Goal: Information Seeking & Learning: Learn about a topic

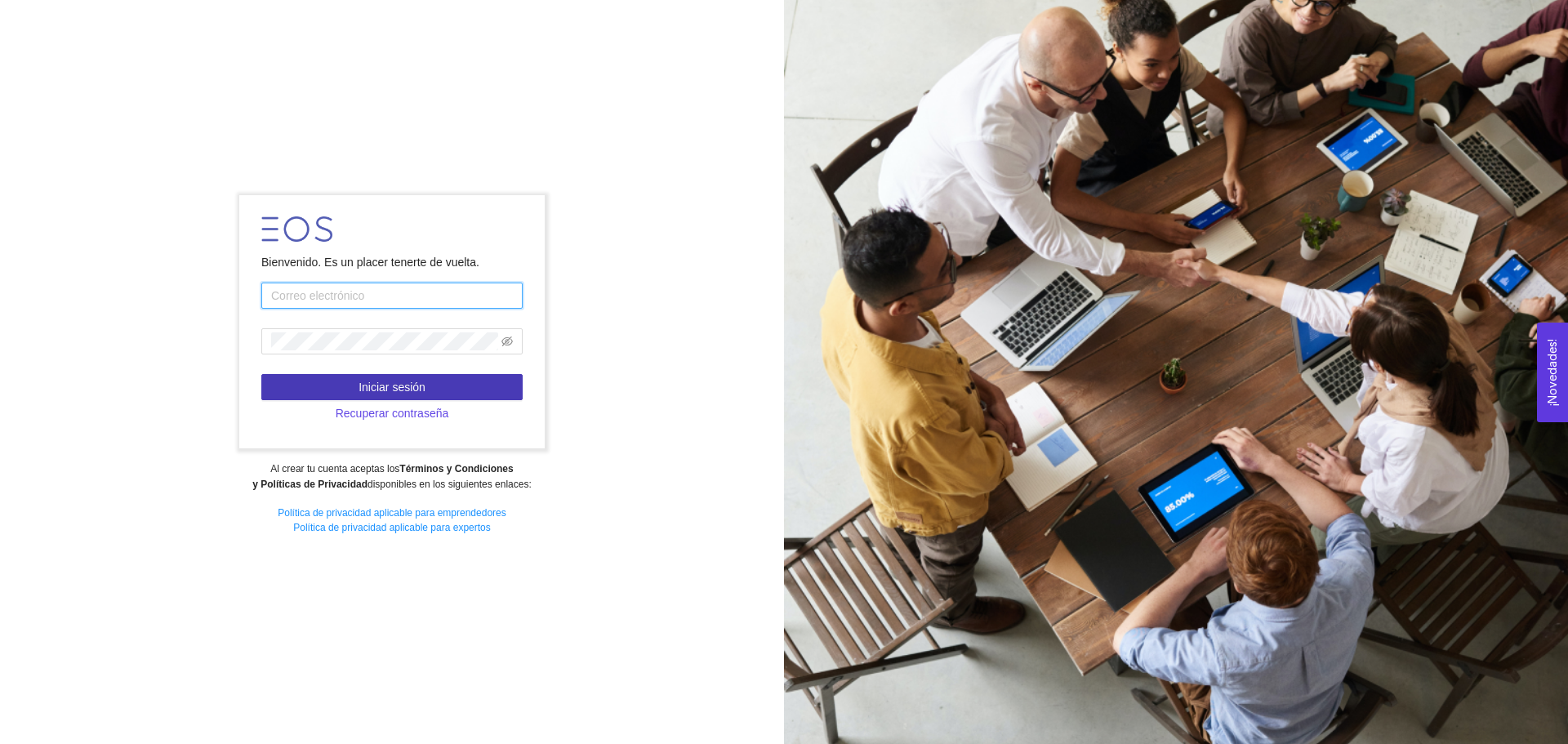
type input "[EMAIL_ADDRESS][DOMAIN_NAME]"
click at [363, 376] on button "Iniciar sesión" at bounding box center [392, 387] width 261 height 26
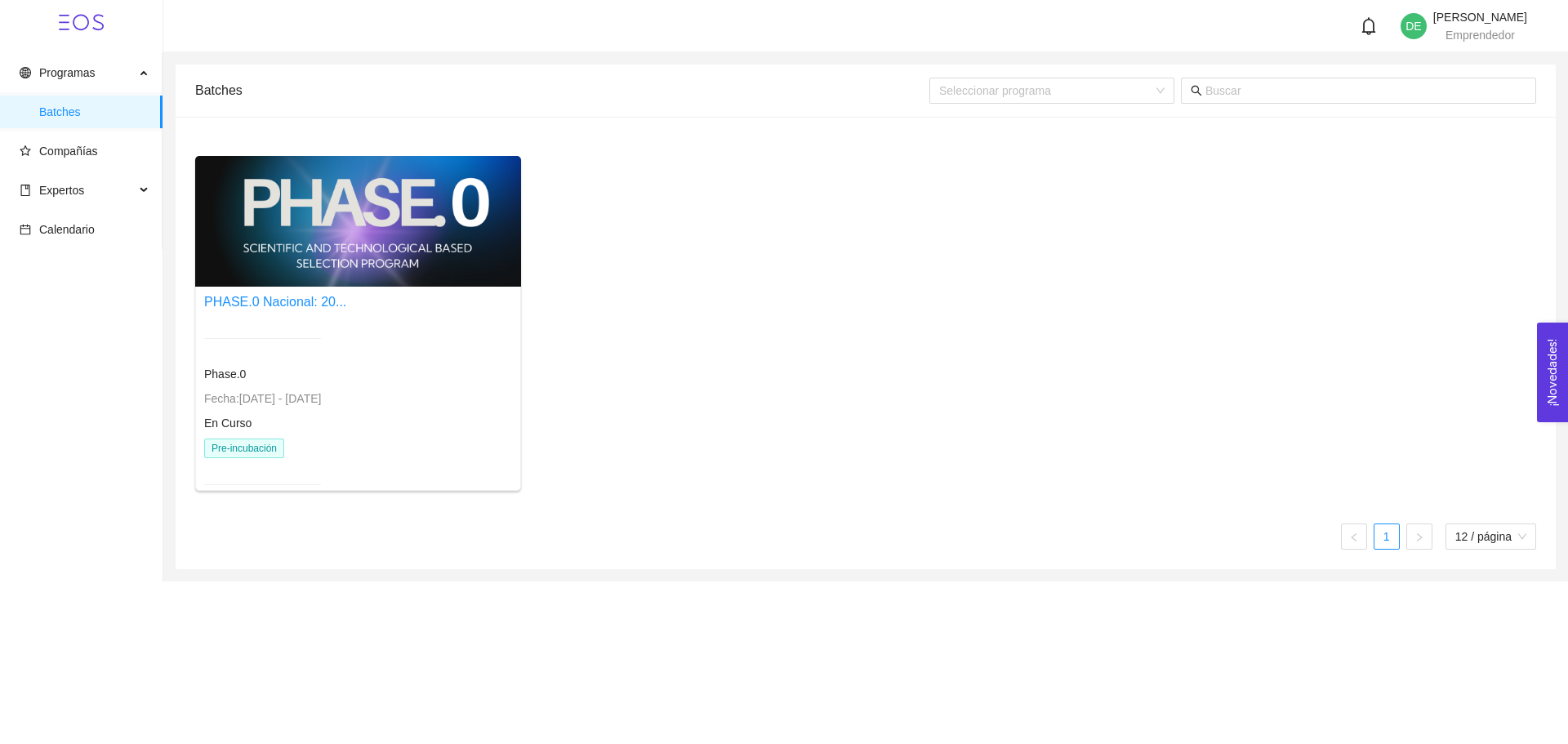
click at [321, 331] on div at bounding box center [262, 338] width 117 height 40
click at [279, 397] on span "Fecha: [DATE] - [DATE]" at bounding box center [262, 399] width 117 height 13
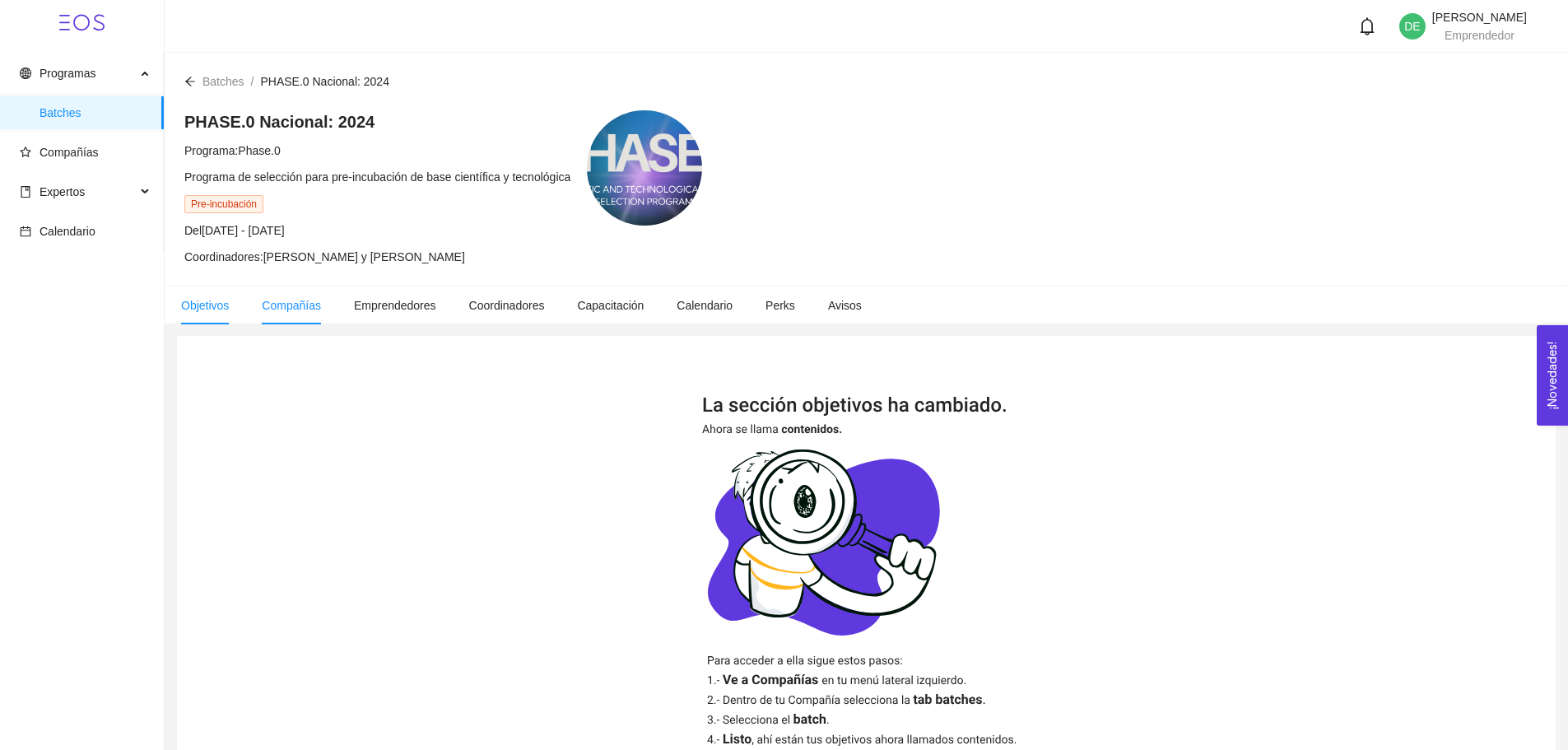
click at [294, 301] on span "Compañías" at bounding box center [292, 305] width 59 height 13
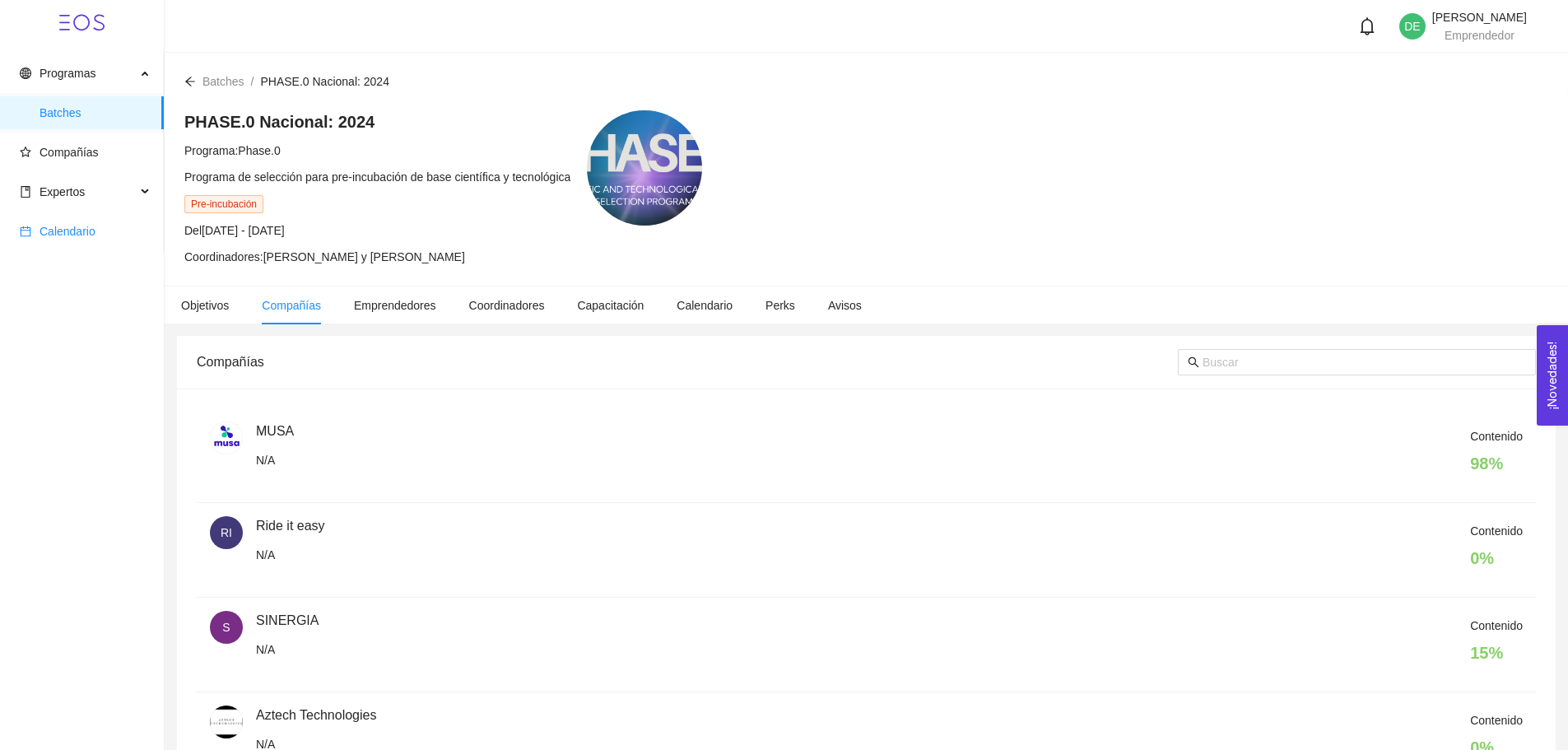
click at [92, 233] on span "Calendario" at bounding box center [68, 231] width 56 height 13
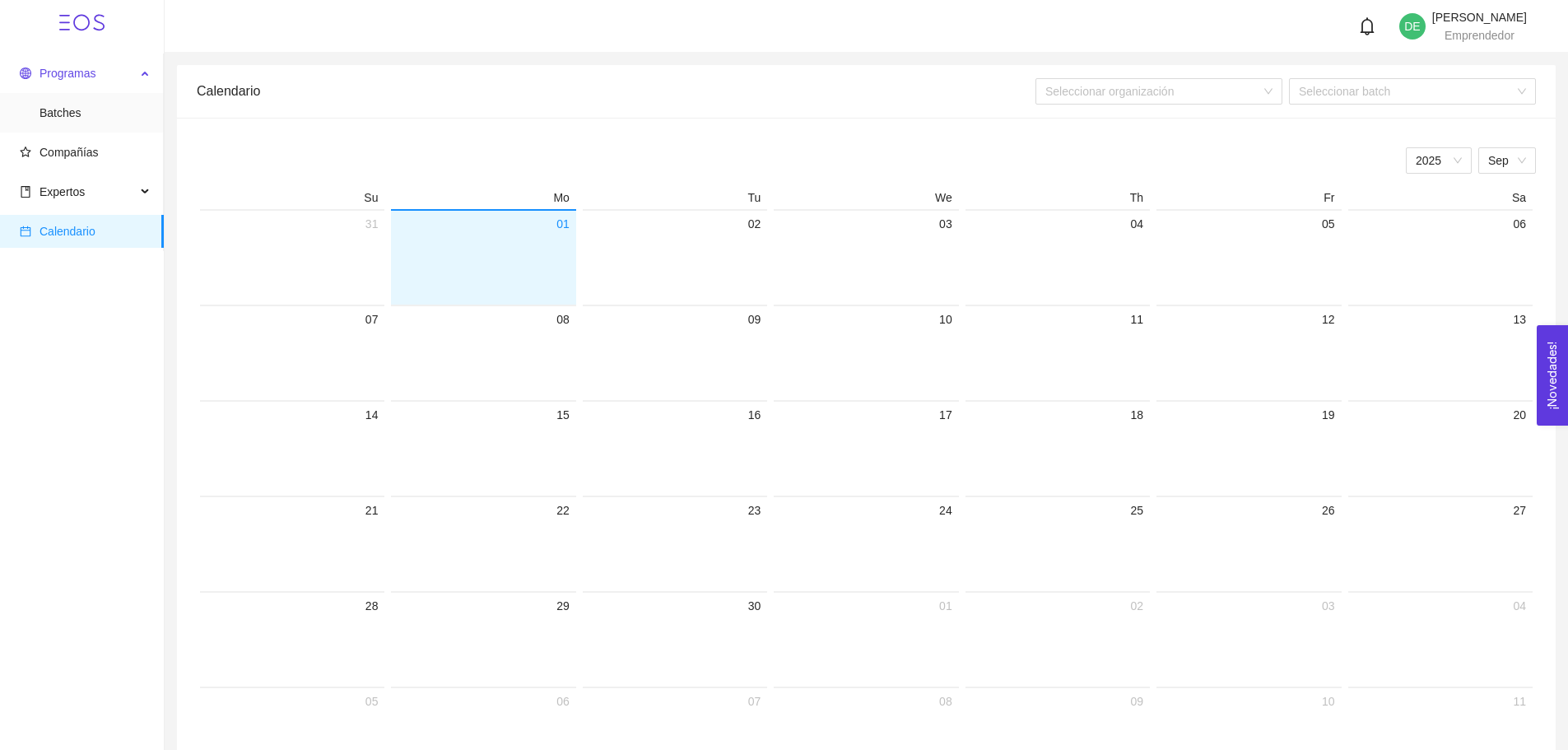
click at [73, 78] on span "Programas" at bounding box center [68, 73] width 56 height 13
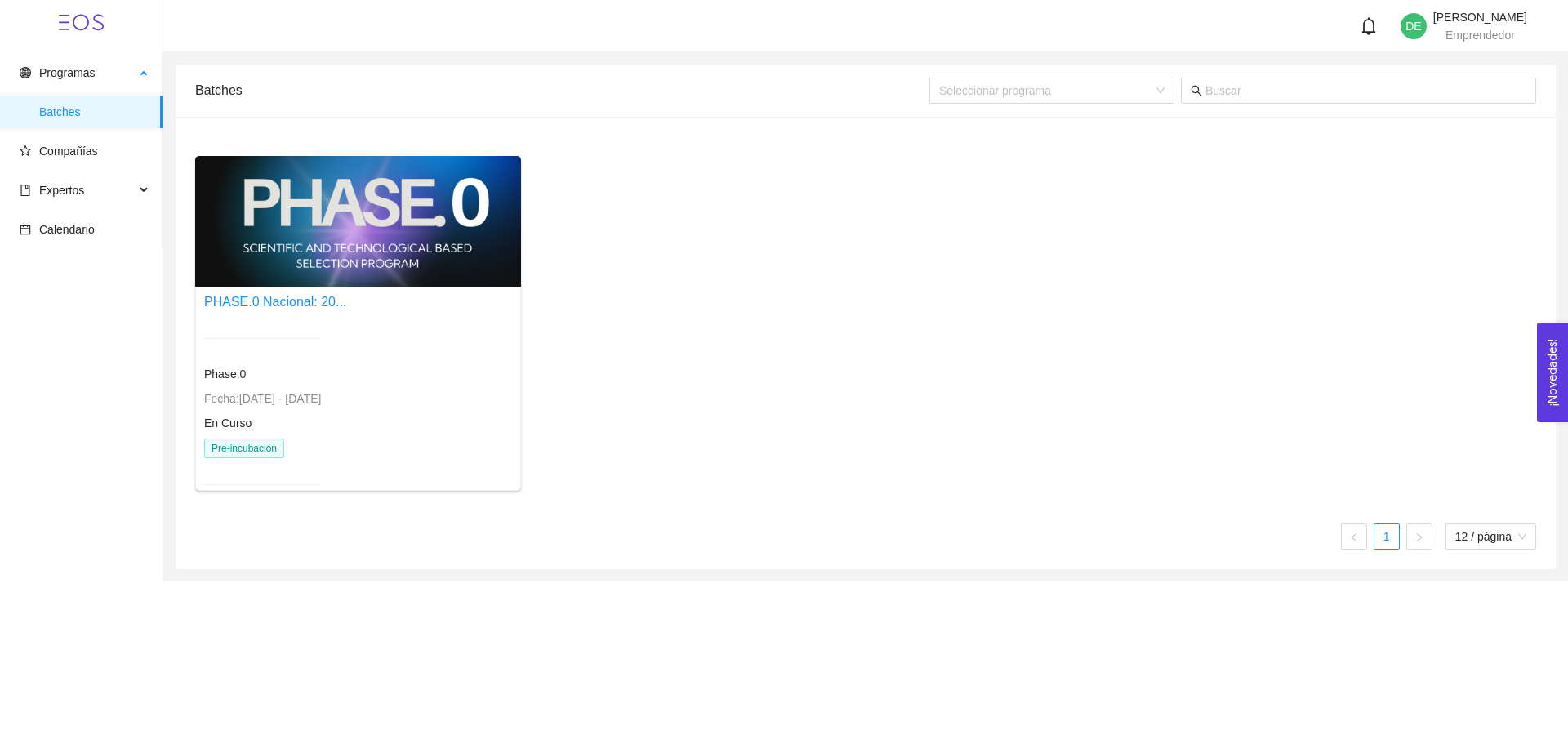
click at [69, 105] on span "Batches" at bounding box center [94, 112] width 110 height 33
click at [293, 214] on div at bounding box center [358, 221] width 326 height 131
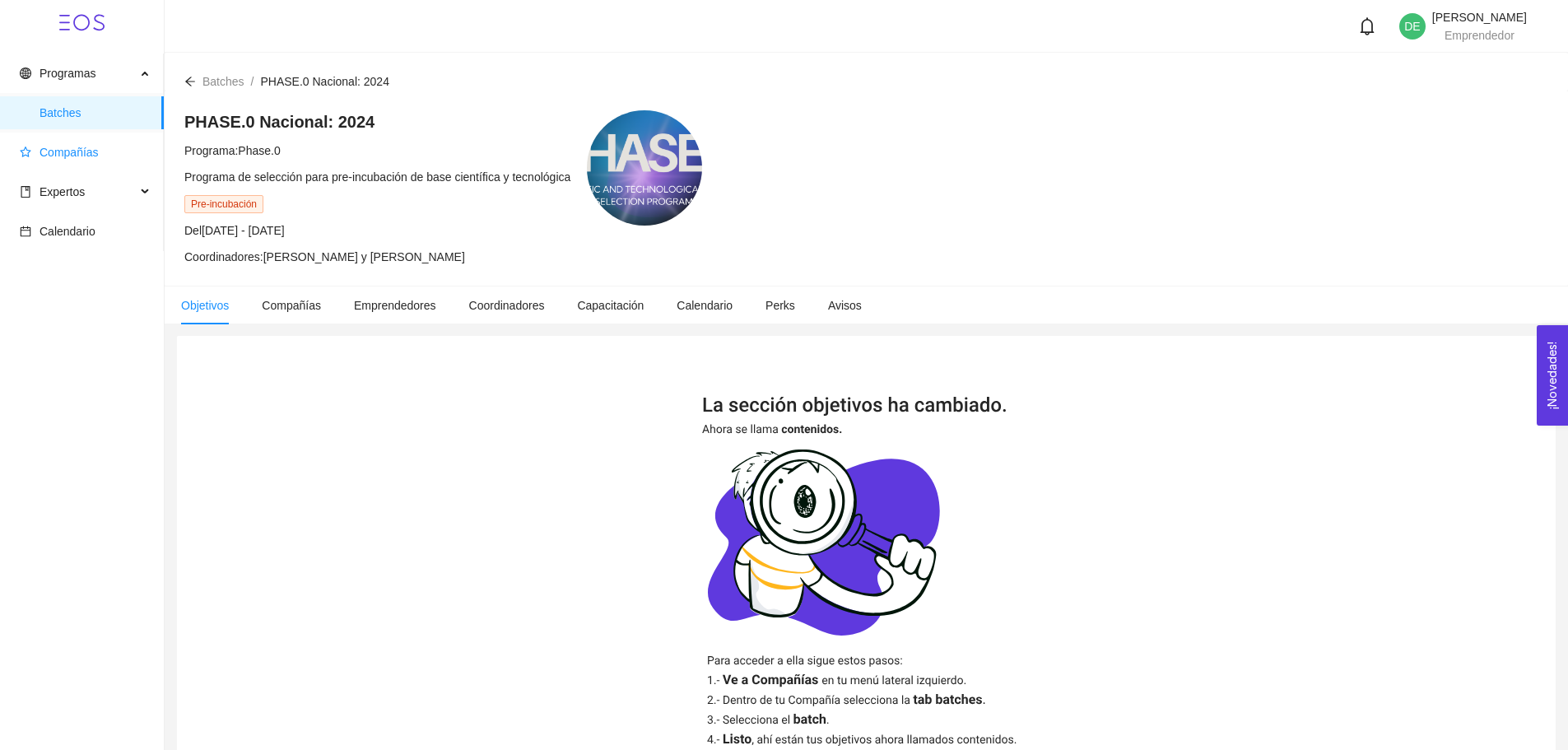
click at [54, 154] on span "Compañías" at bounding box center [69, 152] width 59 height 13
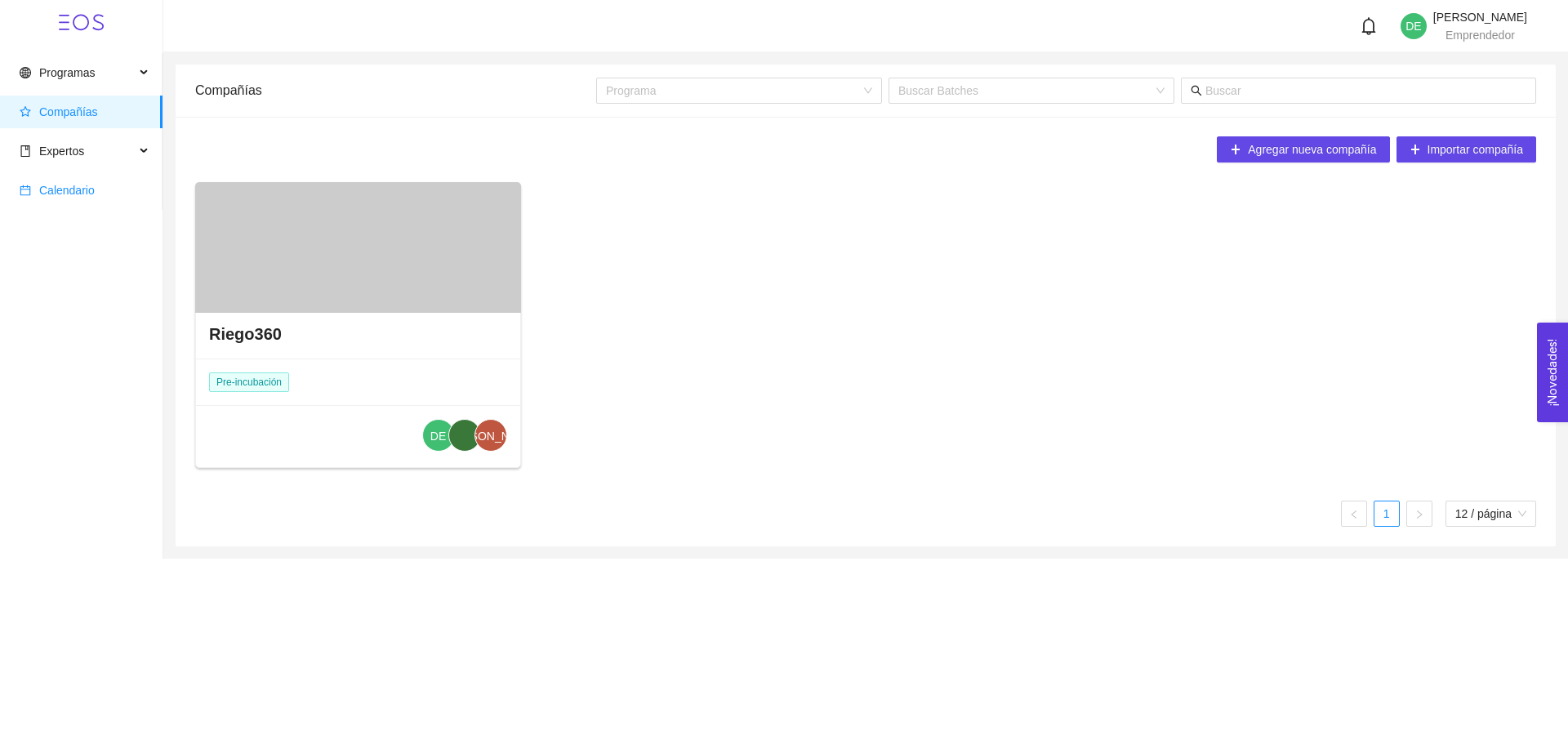
click at [69, 190] on span "Calendario" at bounding box center [67, 190] width 56 height 13
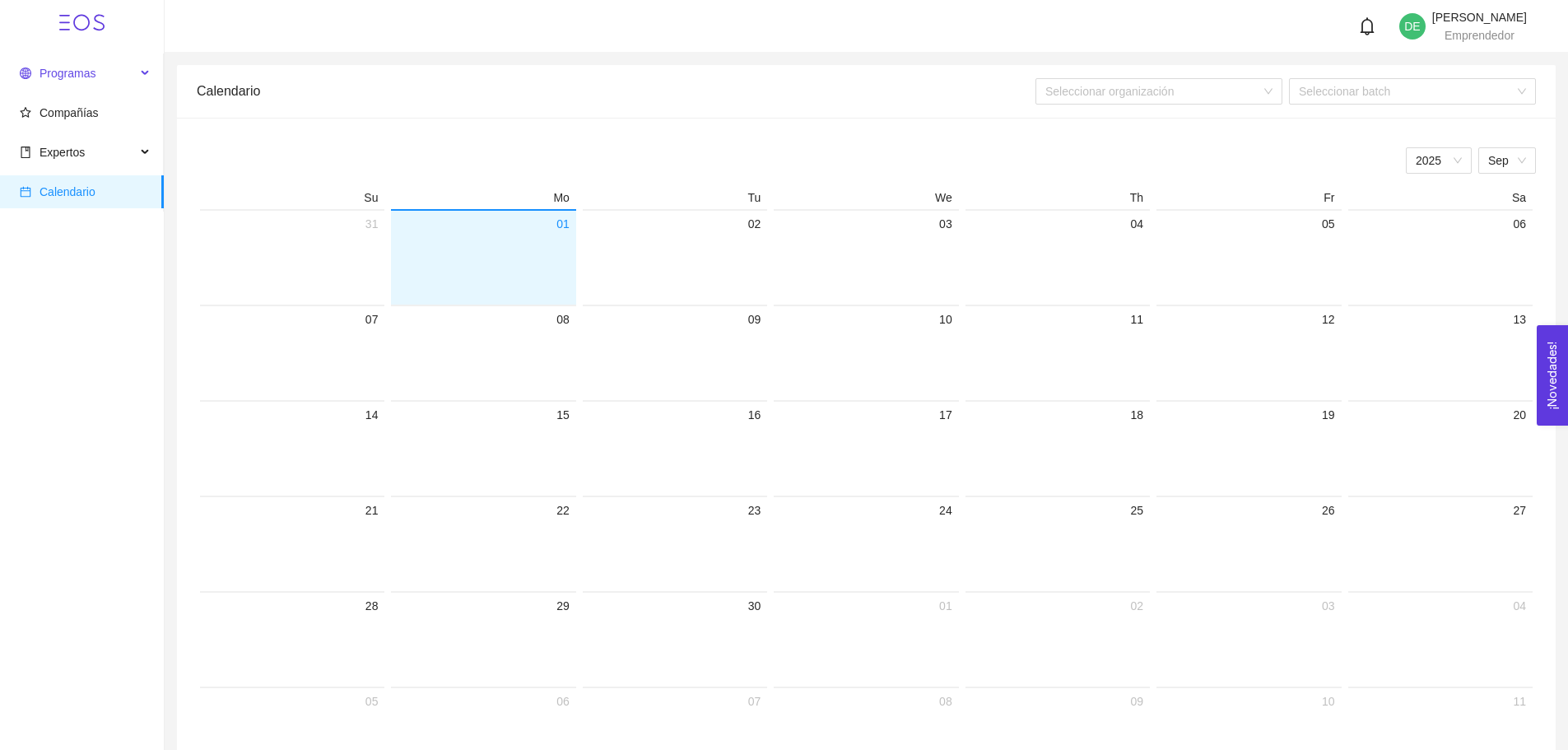
click at [94, 70] on span "Programas" at bounding box center [77, 73] width 116 height 33
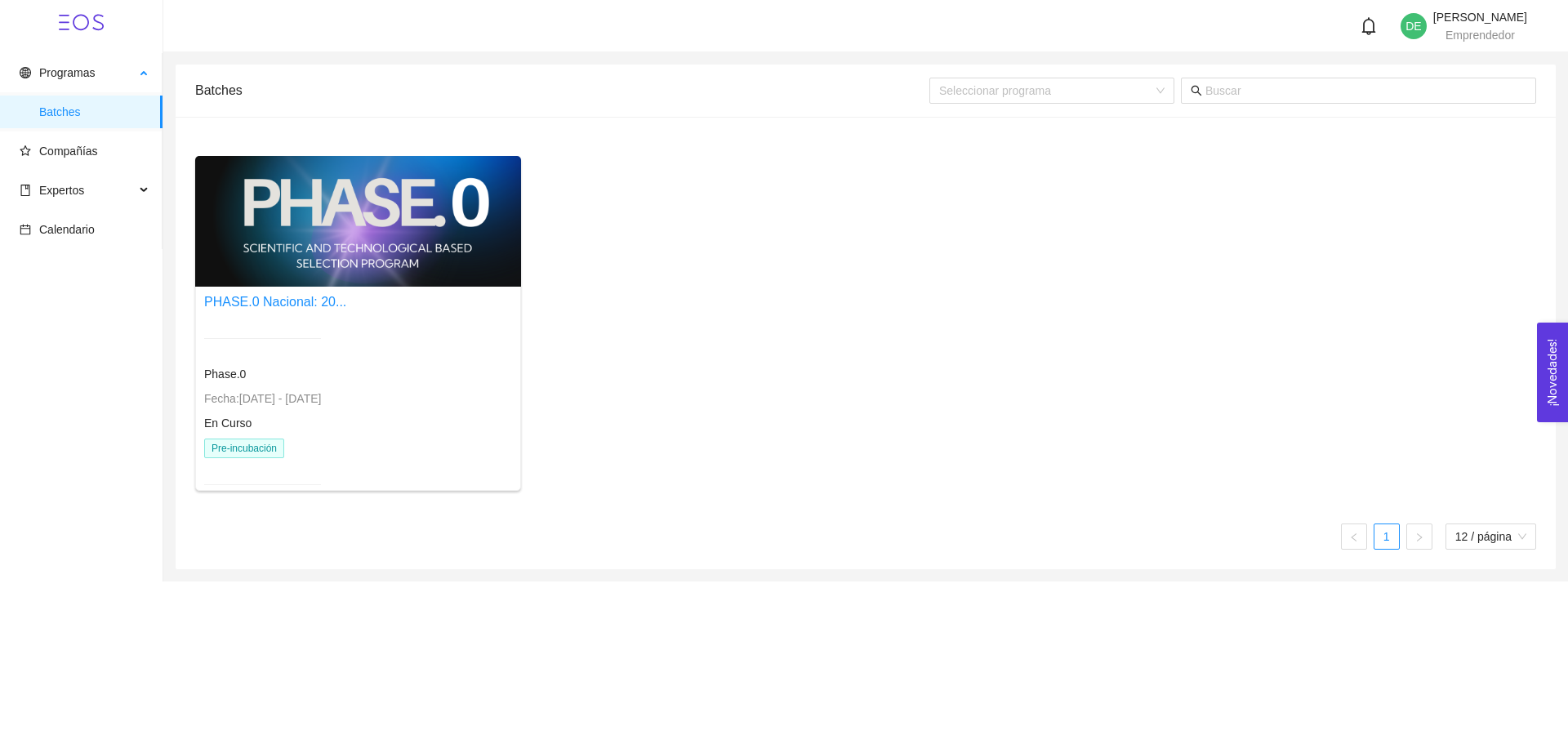
click at [92, 117] on span "Batches" at bounding box center [94, 112] width 110 height 33
click at [85, 82] on span "Programas" at bounding box center [77, 73] width 115 height 33
click at [57, 67] on span "Programas" at bounding box center [67, 73] width 56 height 13
click at [66, 178] on span "Expertos" at bounding box center [77, 190] width 115 height 33
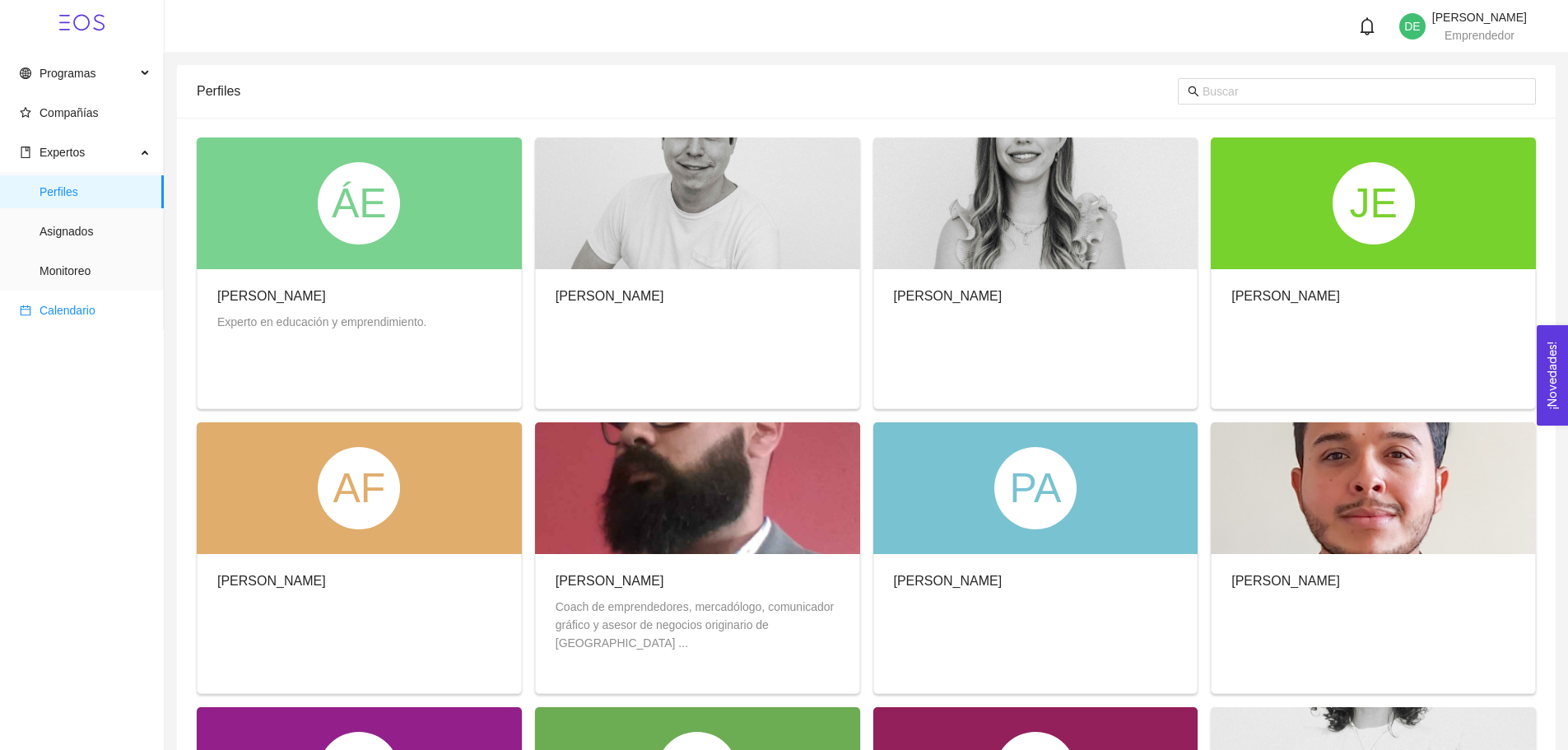
click at [68, 300] on span "Calendario" at bounding box center [85, 310] width 131 height 33
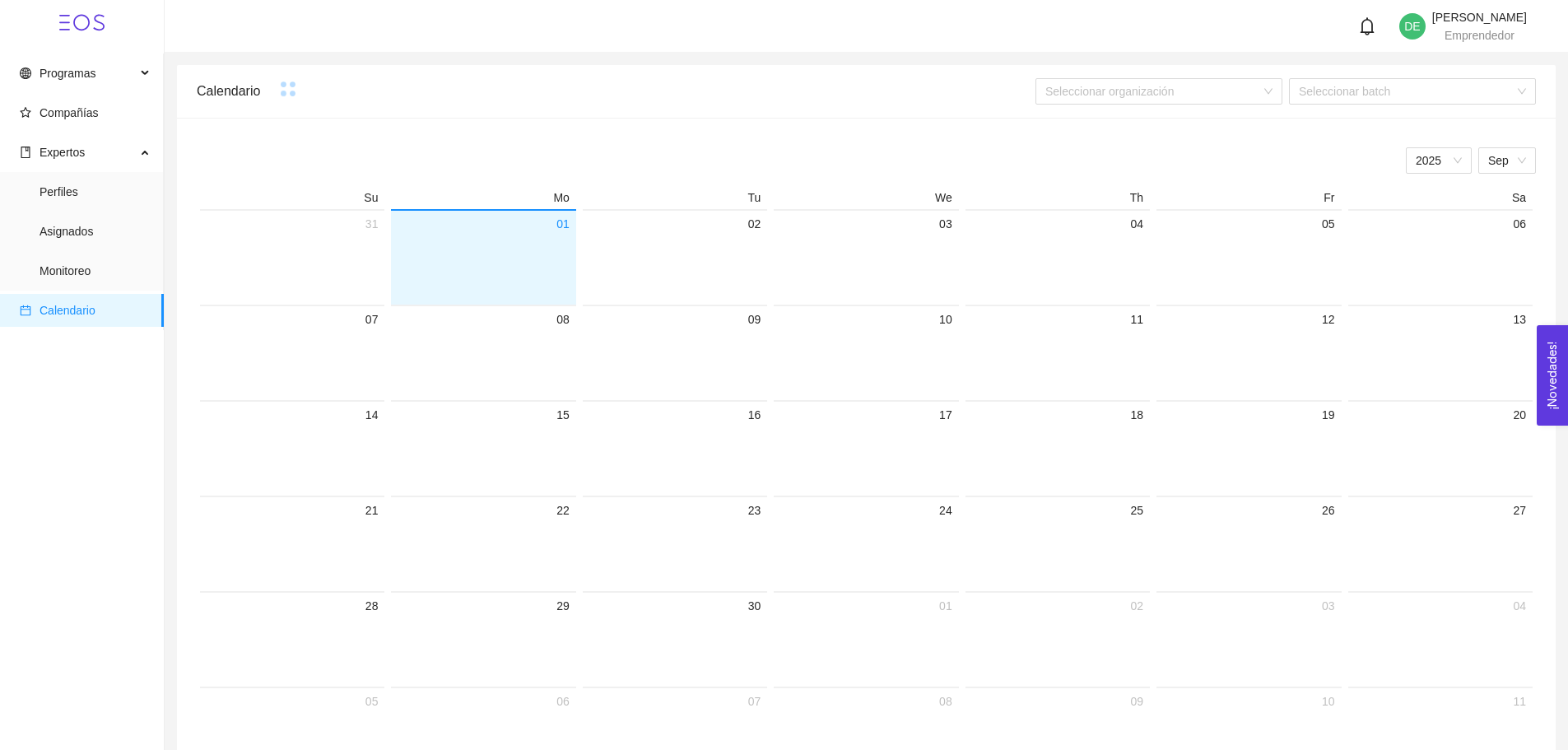
click at [62, 54] on ul "Programas Compañías Expertos Perfiles Asignados Monitoreo Calendario" at bounding box center [82, 192] width 164 height 277
click at [58, 75] on span "Programas" at bounding box center [68, 73] width 56 height 13
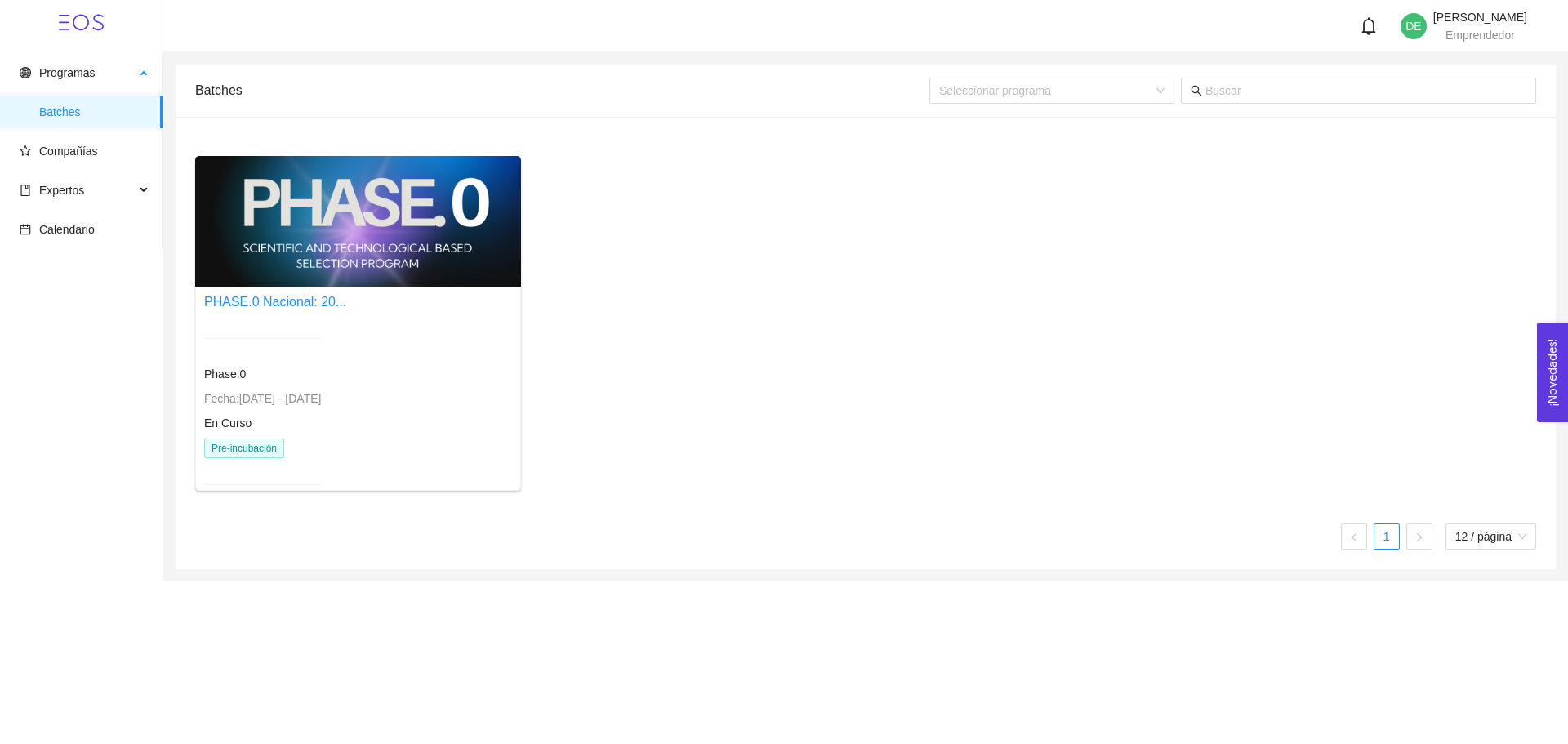
click at [73, 120] on span "Batches" at bounding box center [94, 112] width 110 height 33
click at [248, 91] on div "Batches" at bounding box center [562, 90] width 735 height 47
click at [1459, 47] on header "DE [PERSON_NAME] Emprendedor" at bounding box center [865, 26] width 1405 height 52
click at [1429, 3] on header "DE [PERSON_NAME] Emprendedor" at bounding box center [865, 26] width 1405 height 52
click at [1405, 25] on span "DE" at bounding box center [1413, 26] width 16 height 26
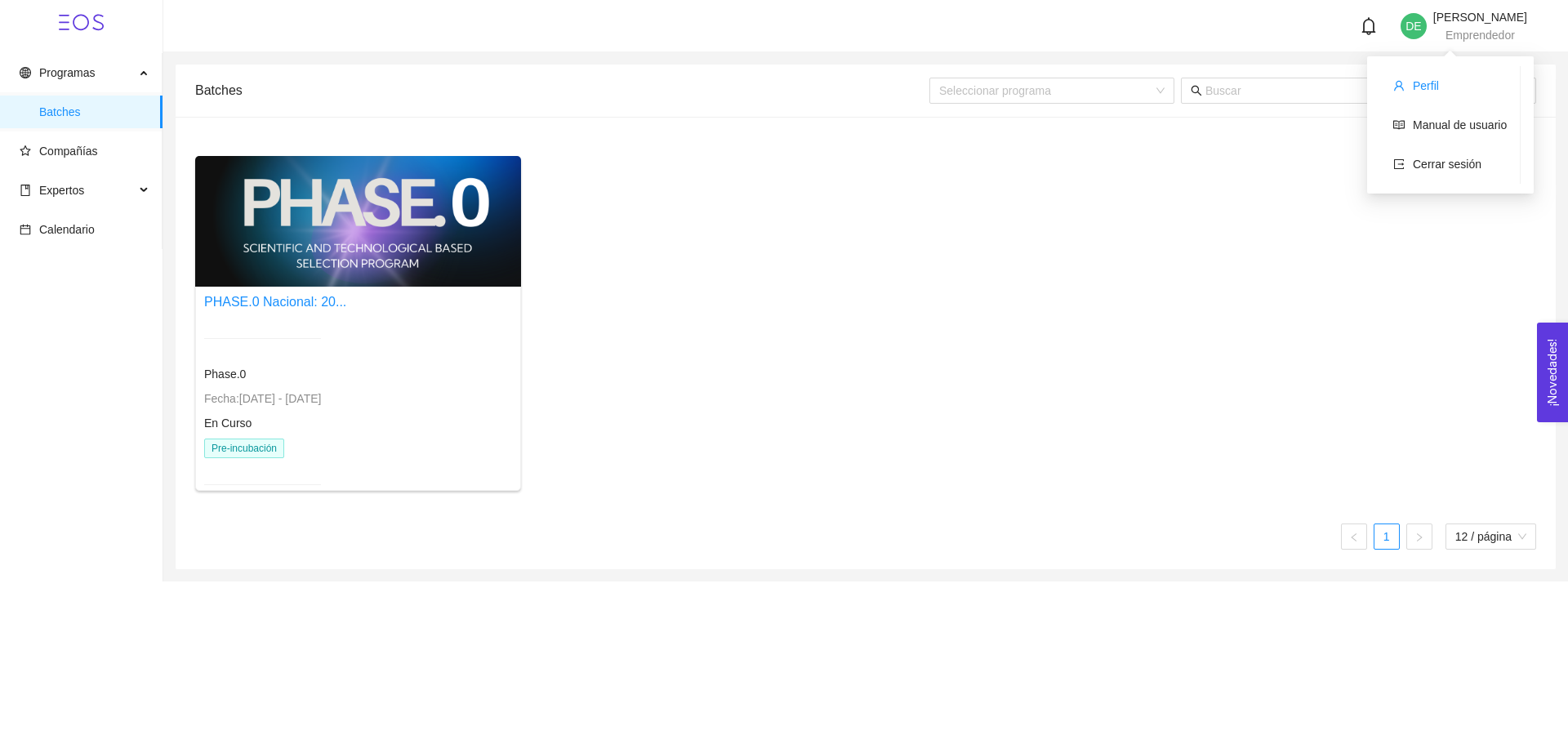
click at [1432, 79] on span "Perfil" at bounding box center [1426, 86] width 26 height 13
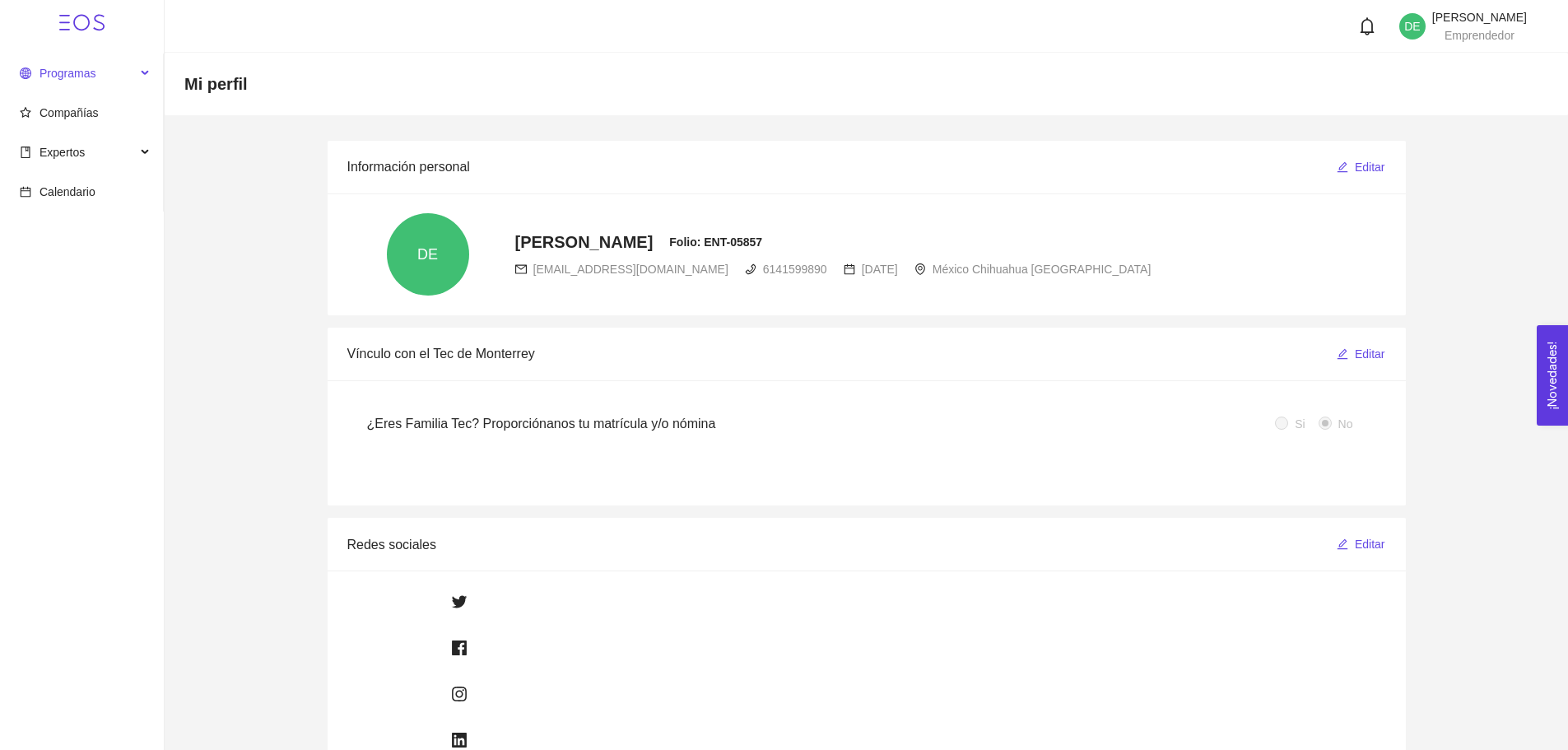
click at [85, 73] on span "Programas" at bounding box center [68, 73] width 56 height 13
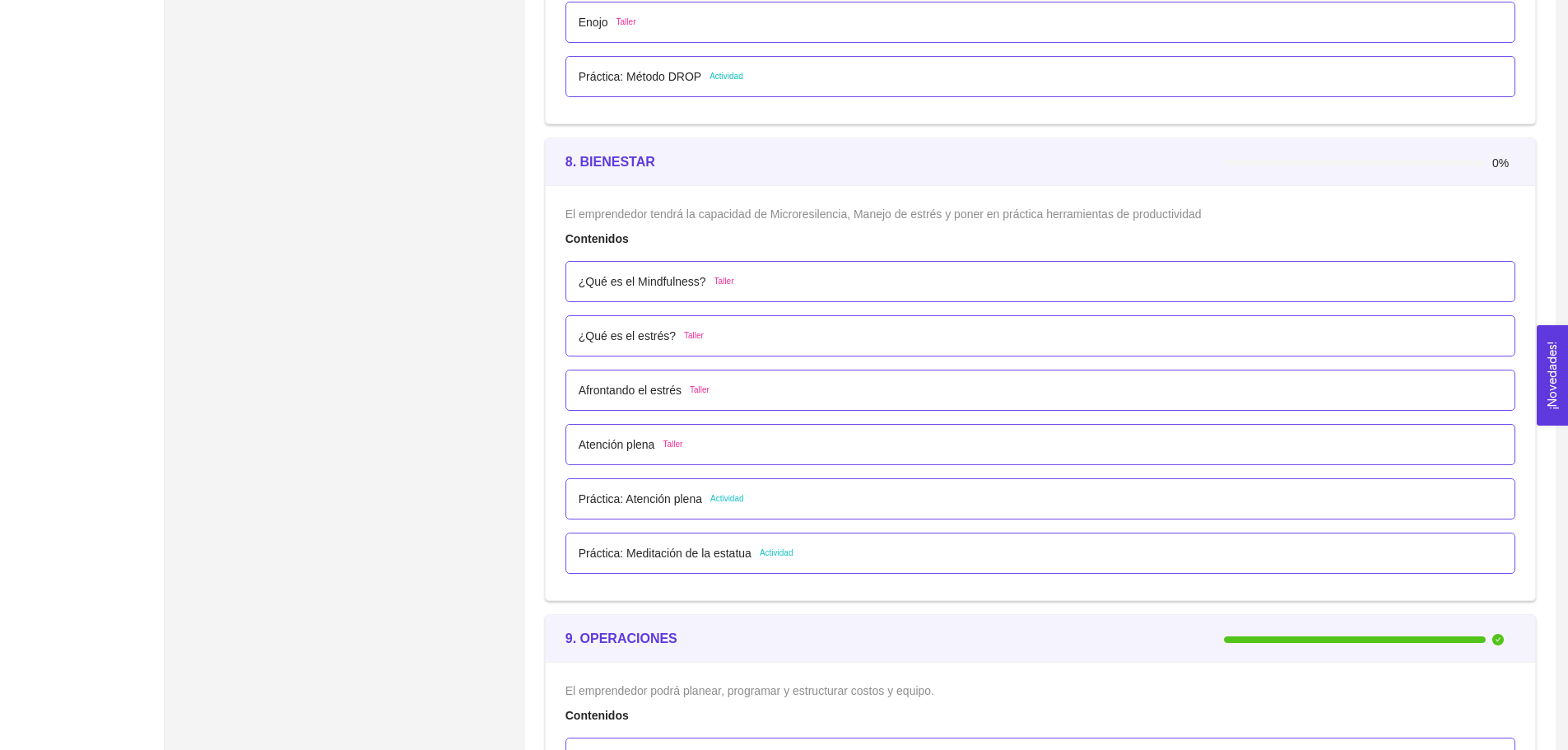
scroll to position [4855, 0]
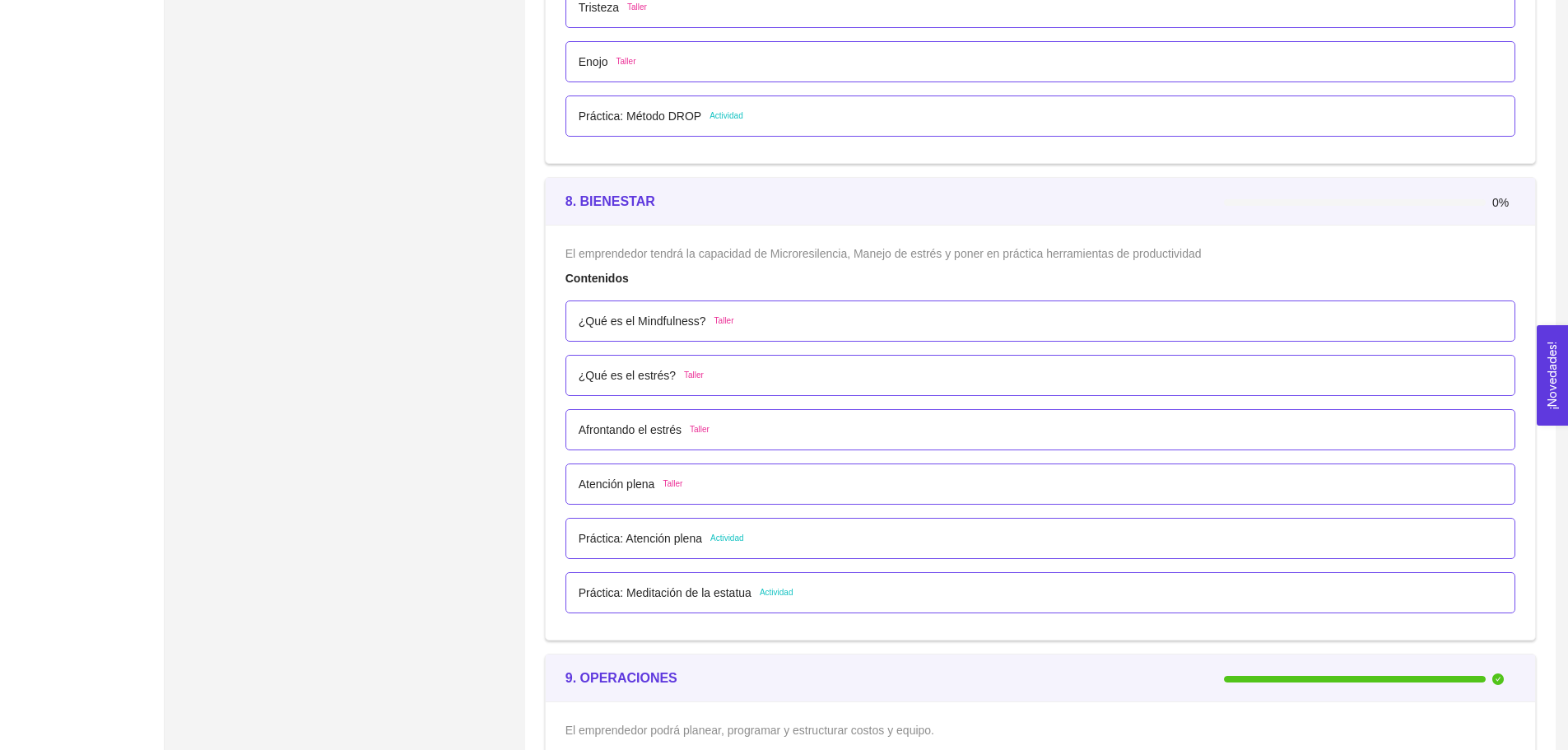
click at [1015, 326] on div "¿Qué es el Mindfulness? Taller" at bounding box center [1040, 321] width 923 height 18
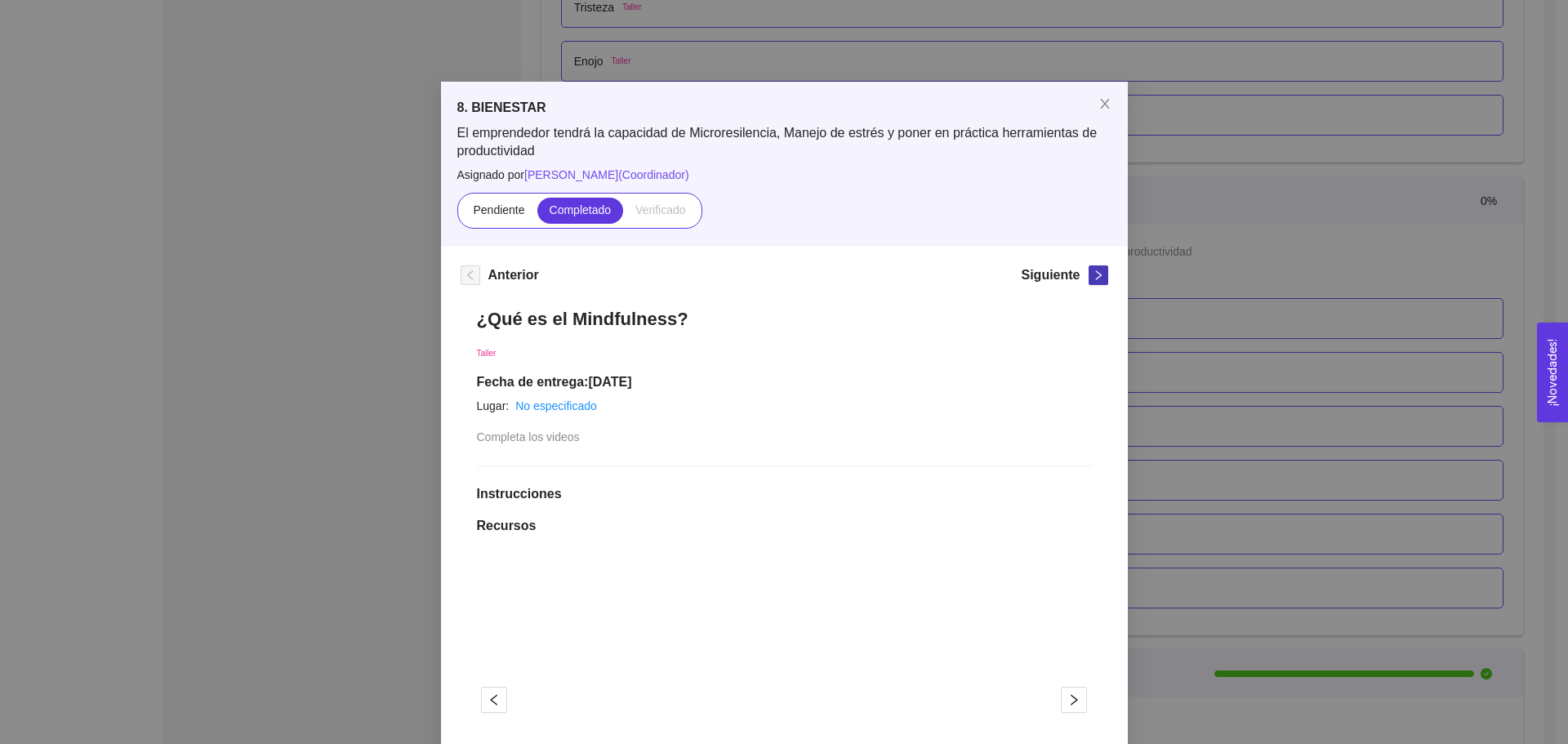
click at [1093, 270] on icon "right" at bounding box center [1098, 275] width 11 height 11
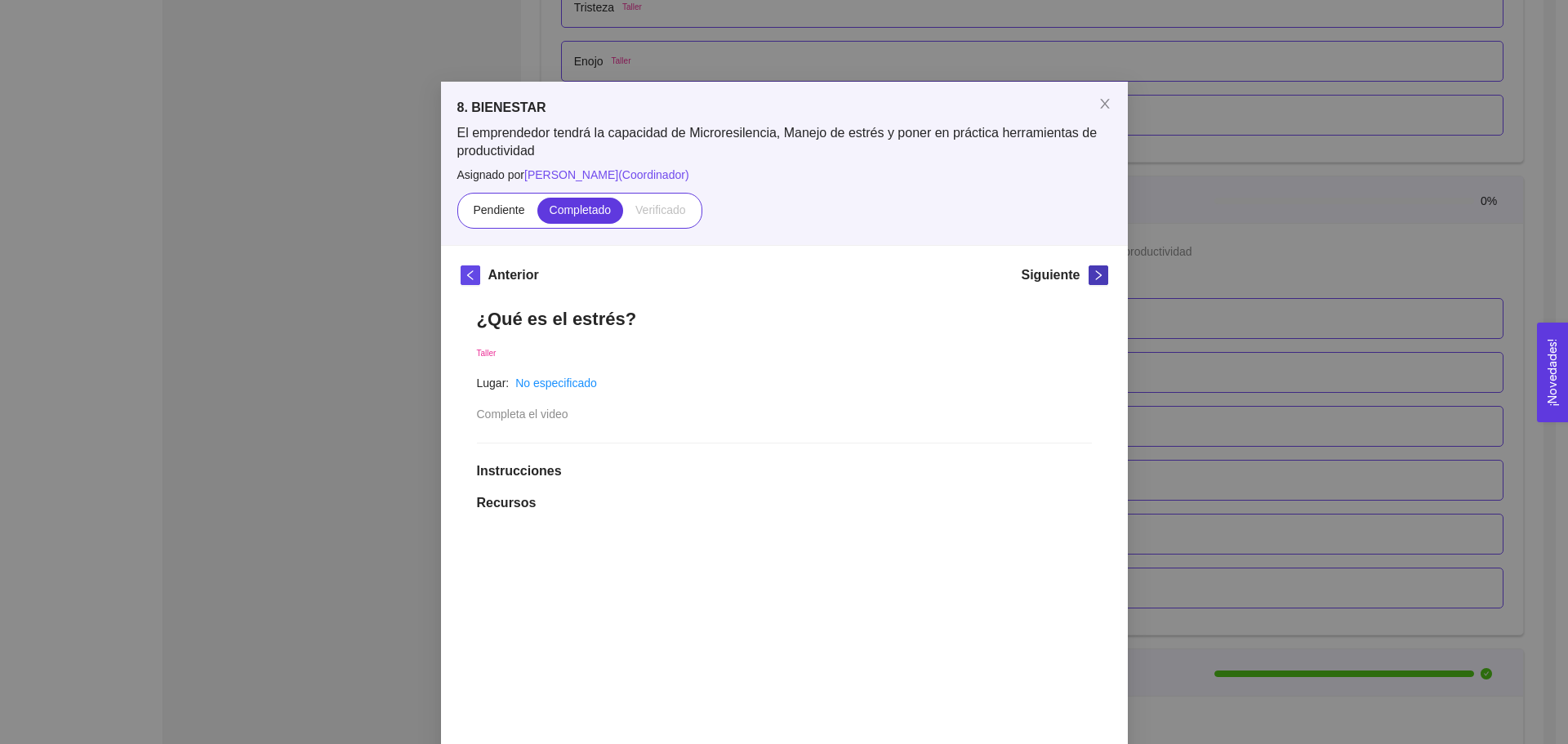
click at [1093, 270] on icon "right" at bounding box center [1098, 275] width 11 height 11
click at [1096, 276] on icon "right" at bounding box center [1098, 275] width 11 height 11
click at [1300, 306] on div "8. BIENESTAR El emprendedor tendrá la capacidad de Microresilencia, Manejo de e…" at bounding box center [784, 372] width 1568 height 744
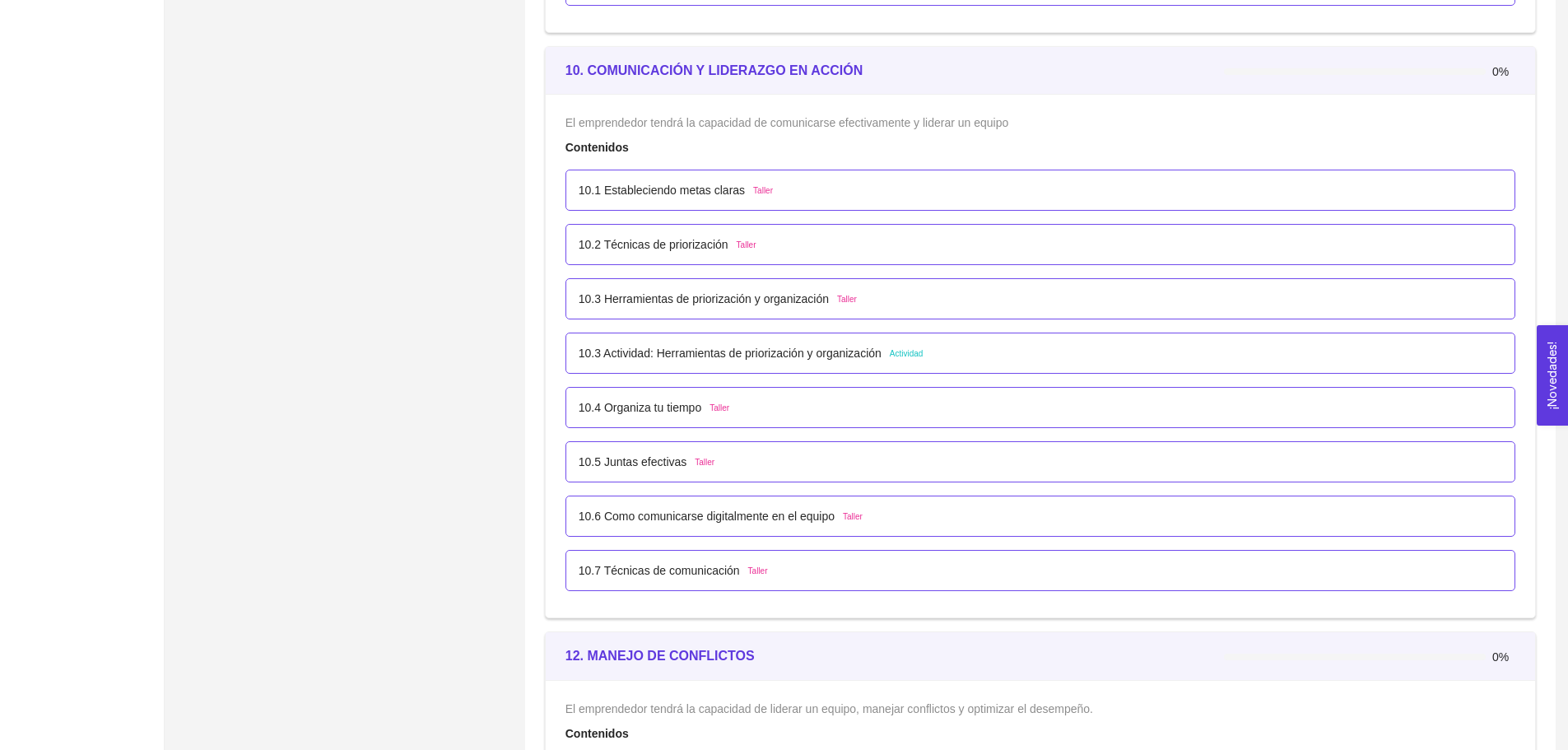
scroll to position [6007, 0]
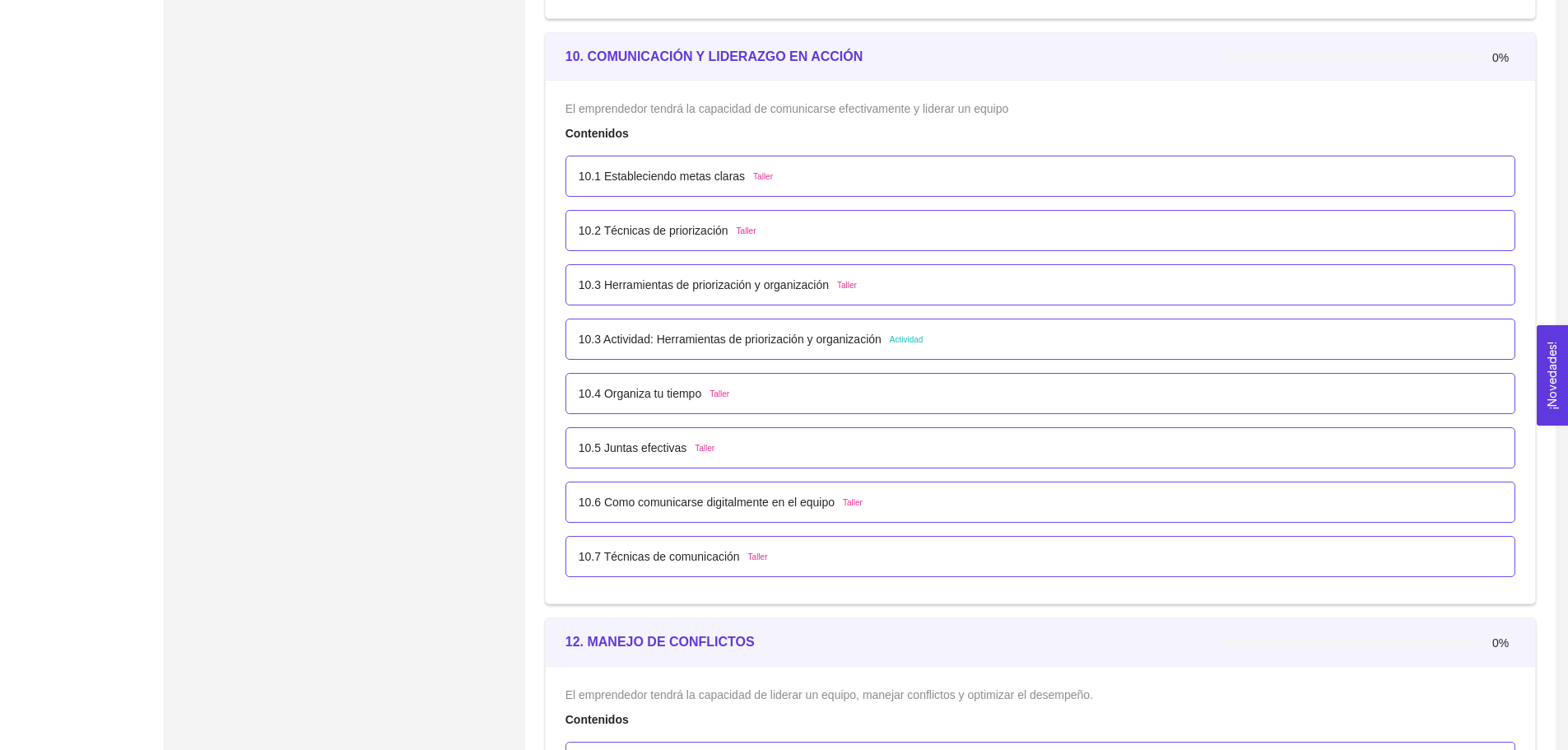
click at [746, 183] on div "10.1 Estableciendo metas claras Taller" at bounding box center [676, 176] width 194 height 18
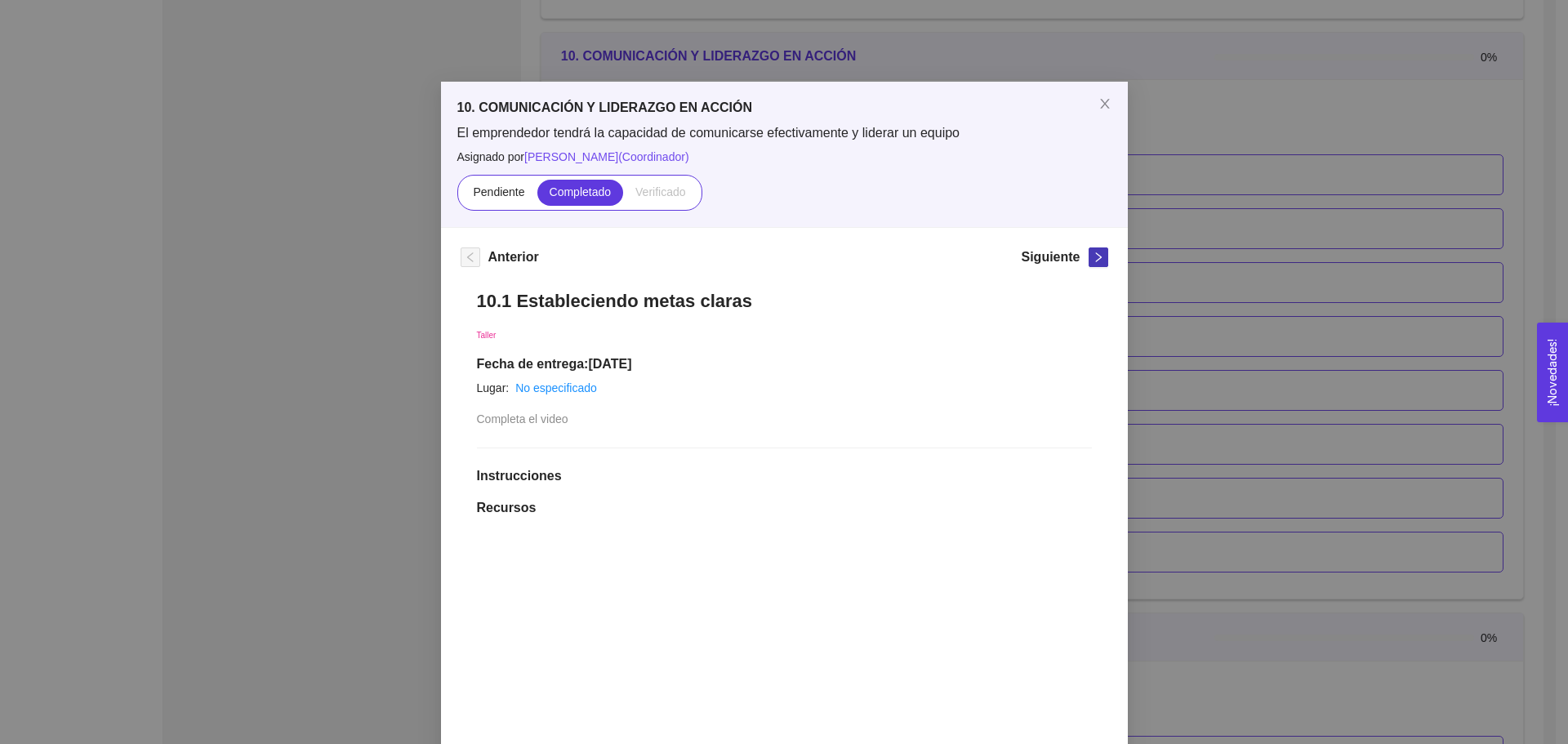
click at [1095, 259] on icon "right" at bounding box center [1098, 257] width 11 height 11
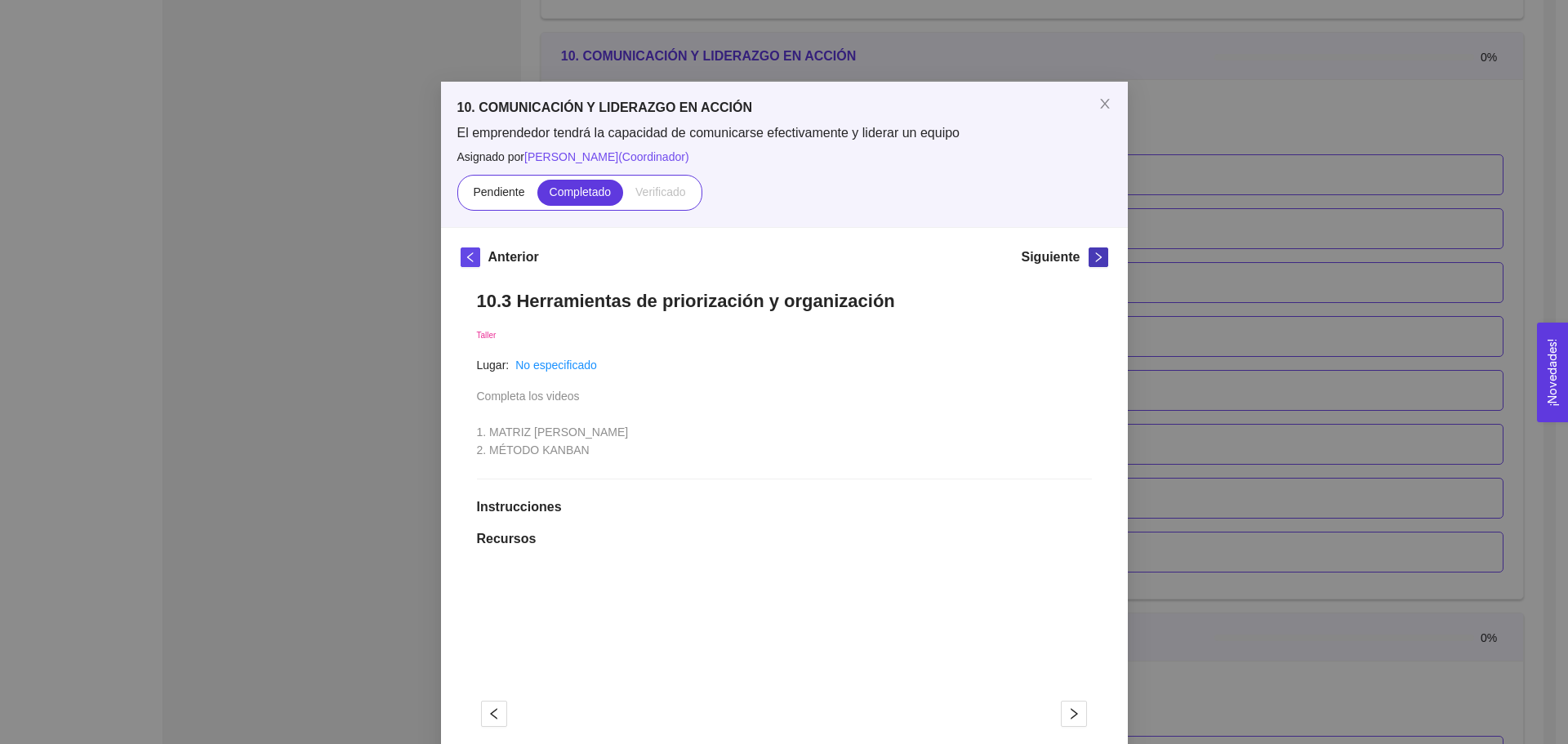
click at [1095, 259] on icon "right" at bounding box center [1098, 257] width 11 height 11
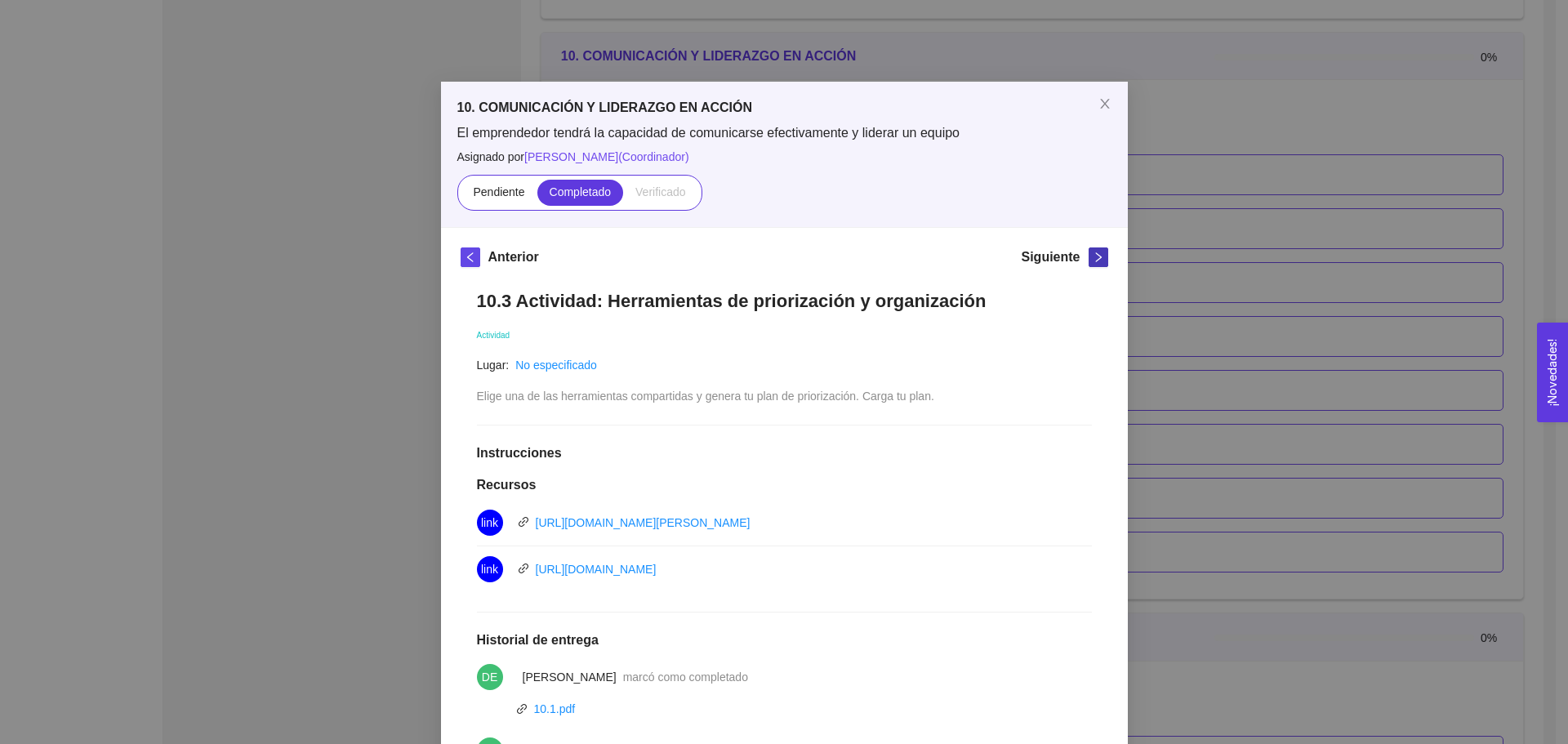
click at [1095, 259] on icon "right" at bounding box center [1098, 257] width 11 height 11
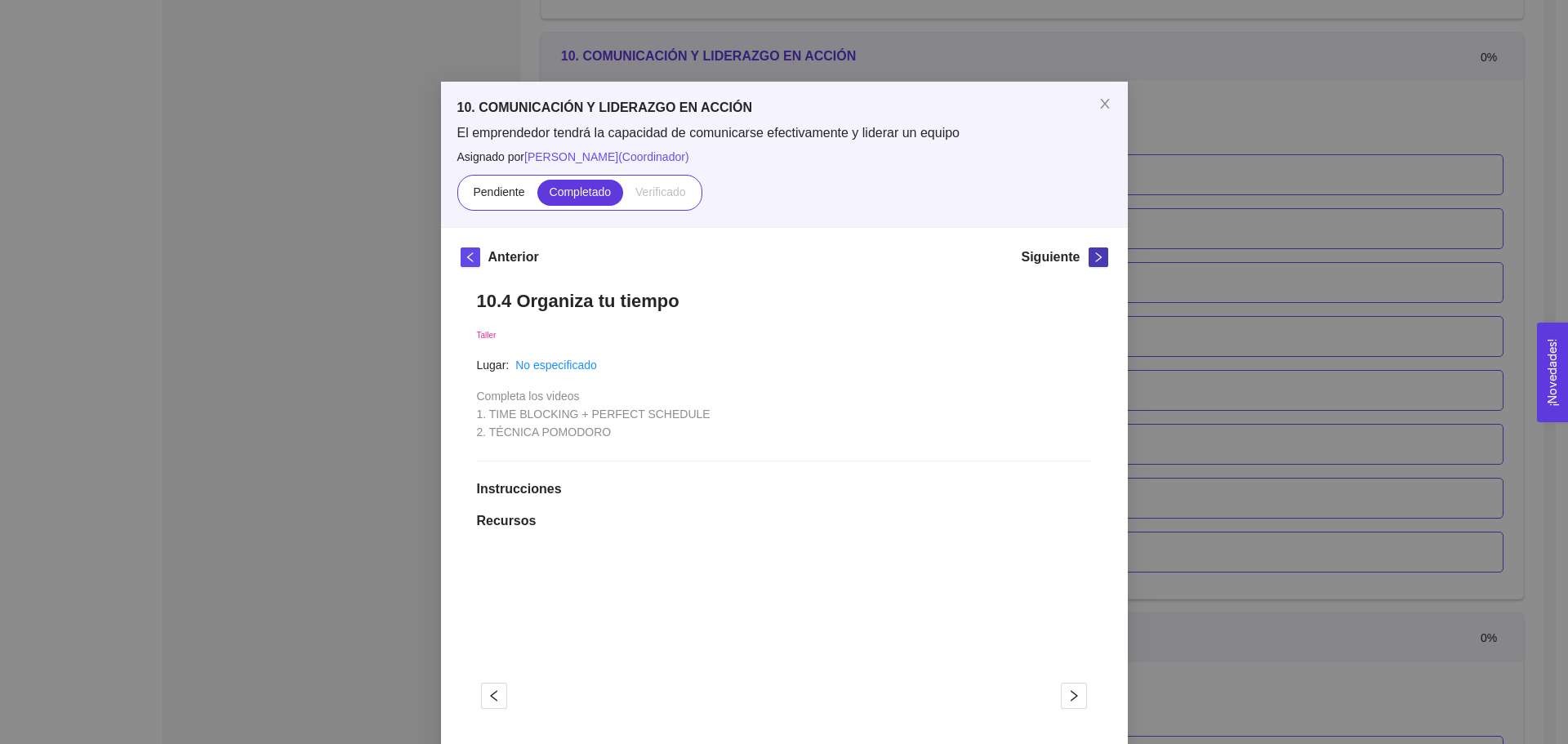
click at [1095, 259] on icon "right" at bounding box center [1098, 257] width 11 height 11
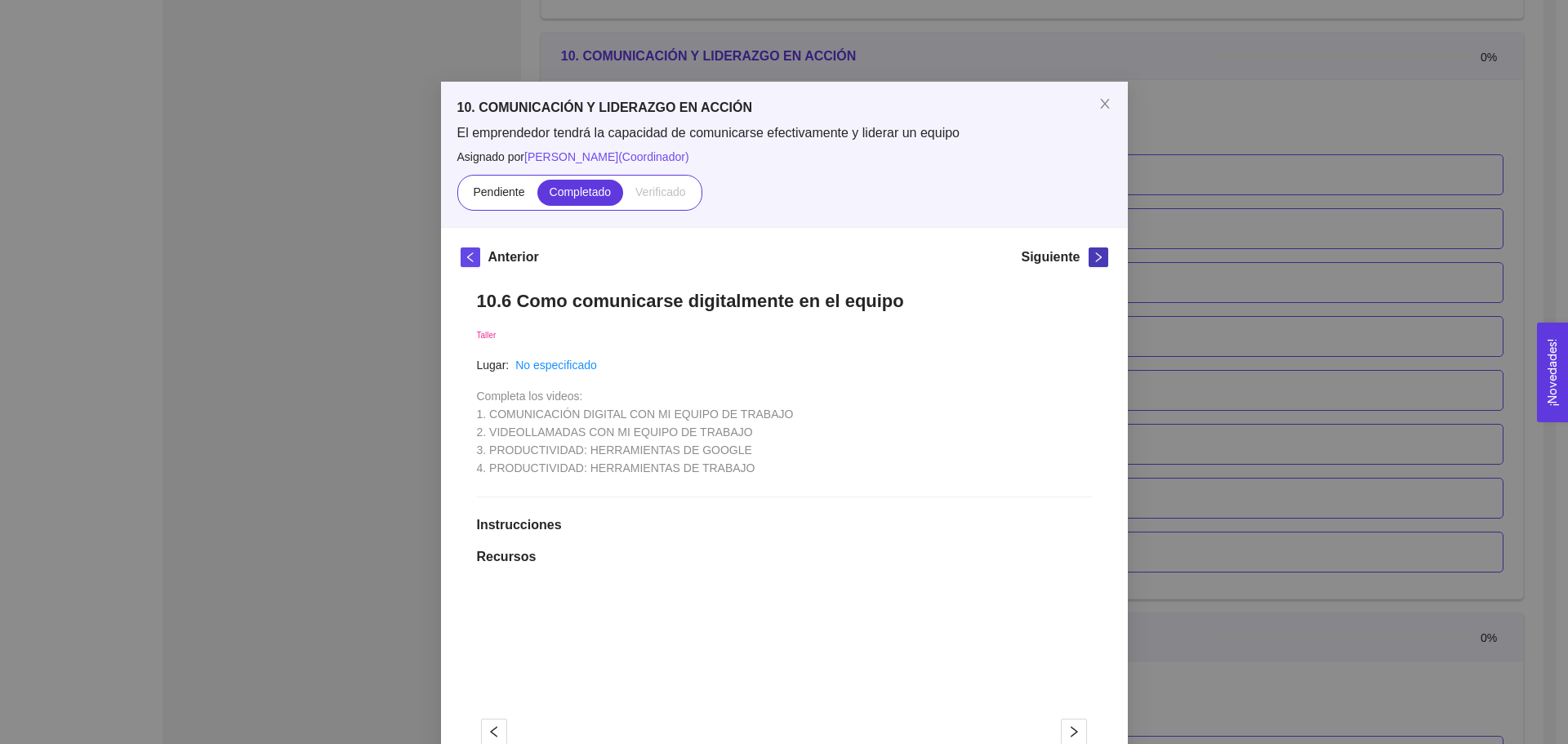
click at [1095, 259] on icon "right" at bounding box center [1098, 257] width 11 height 11
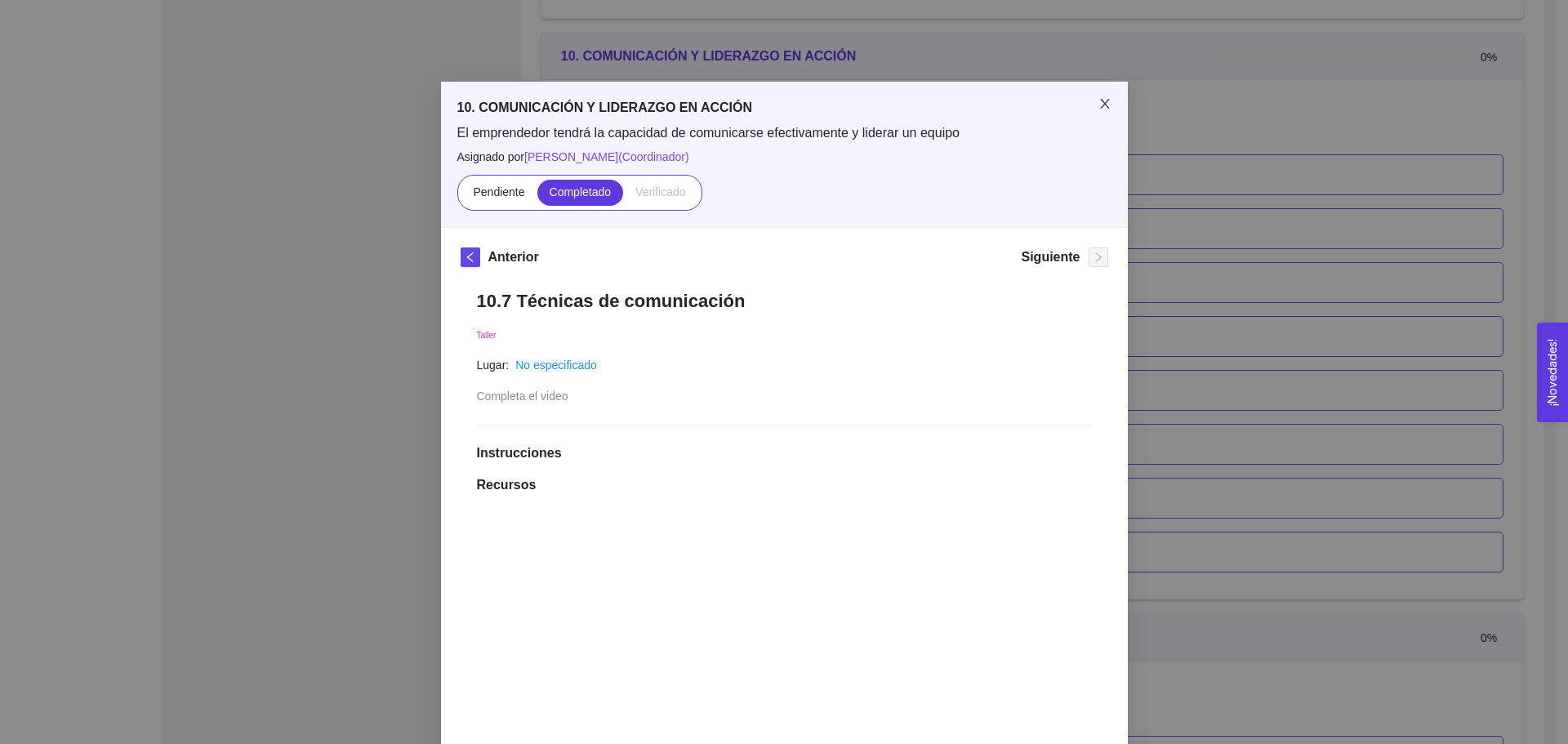
click at [1102, 96] on span "Close" at bounding box center [1105, 105] width 46 height 46
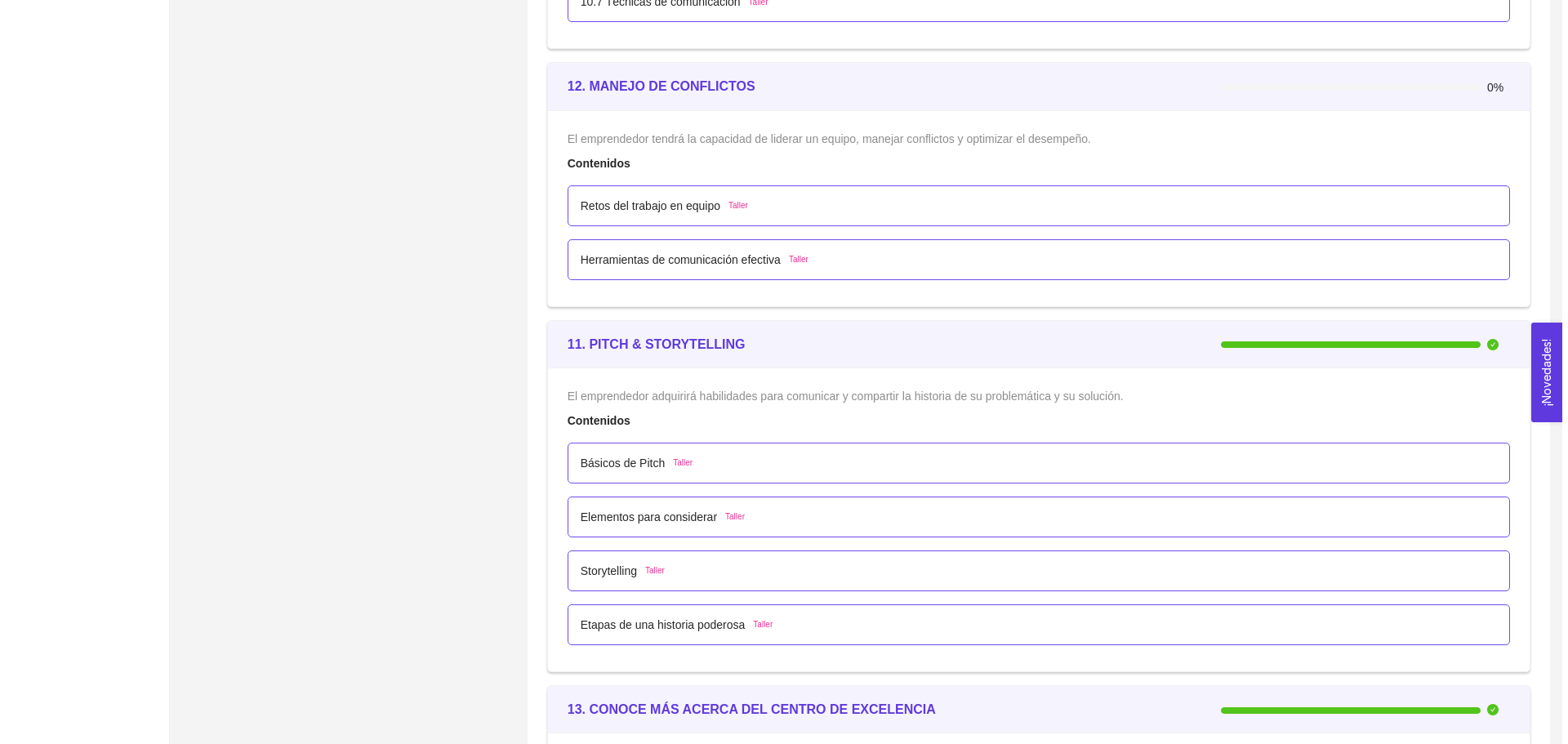
scroll to position [6449, 0]
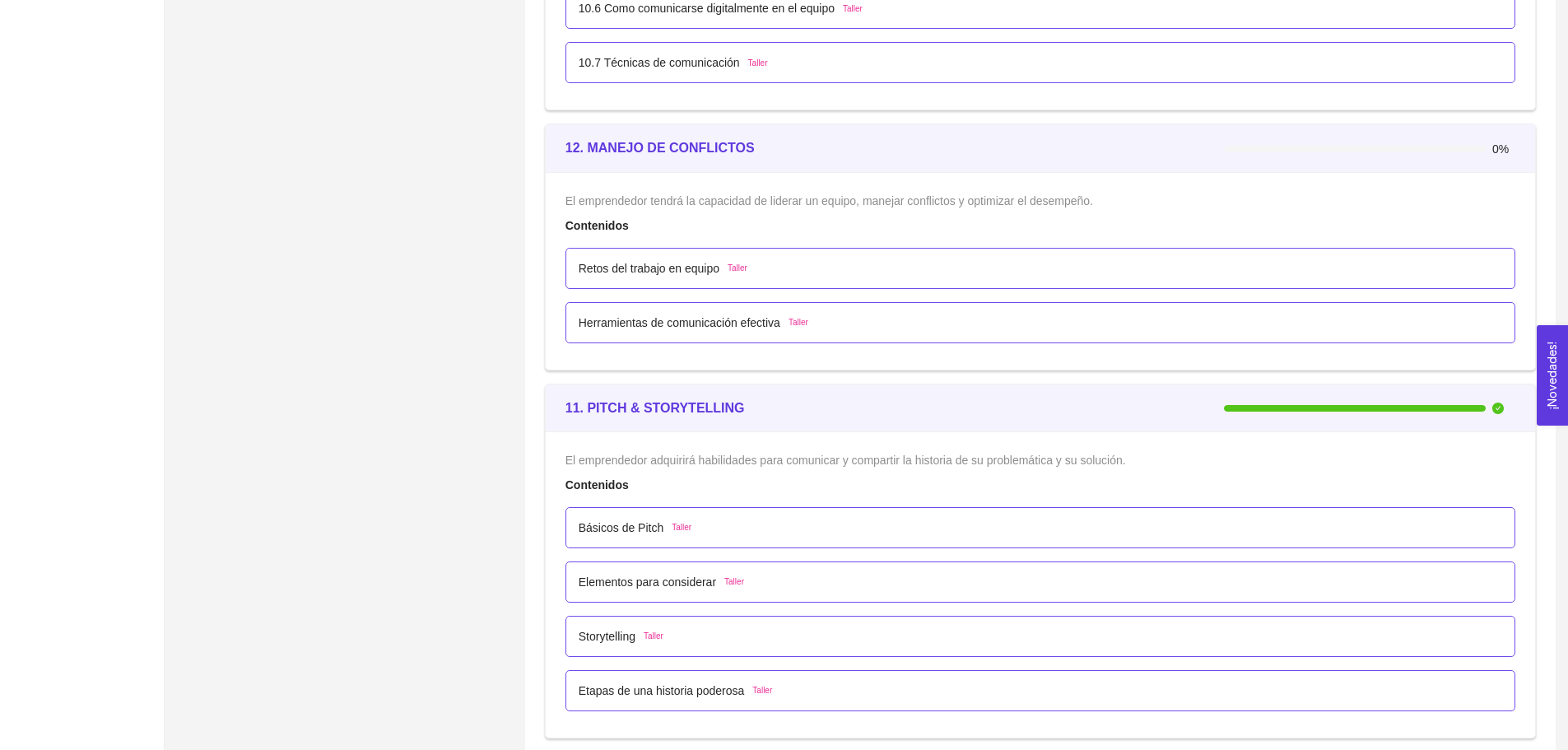
click at [917, 272] on div "Retos del trabajo en equipo Taller" at bounding box center [1040, 268] width 923 height 18
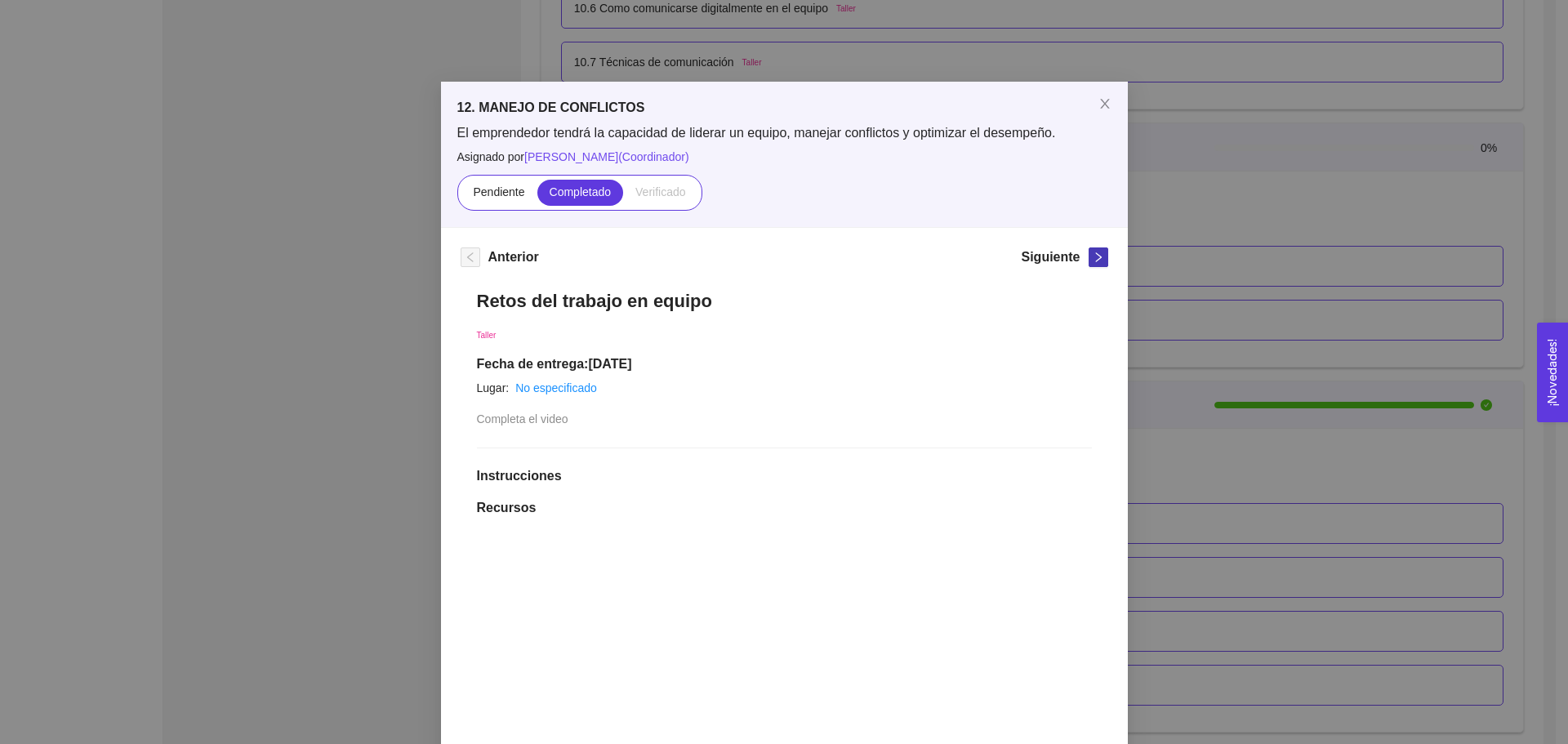
click at [1089, 259] on span "right" at bounding box center [1098, 257] width 18 height 11
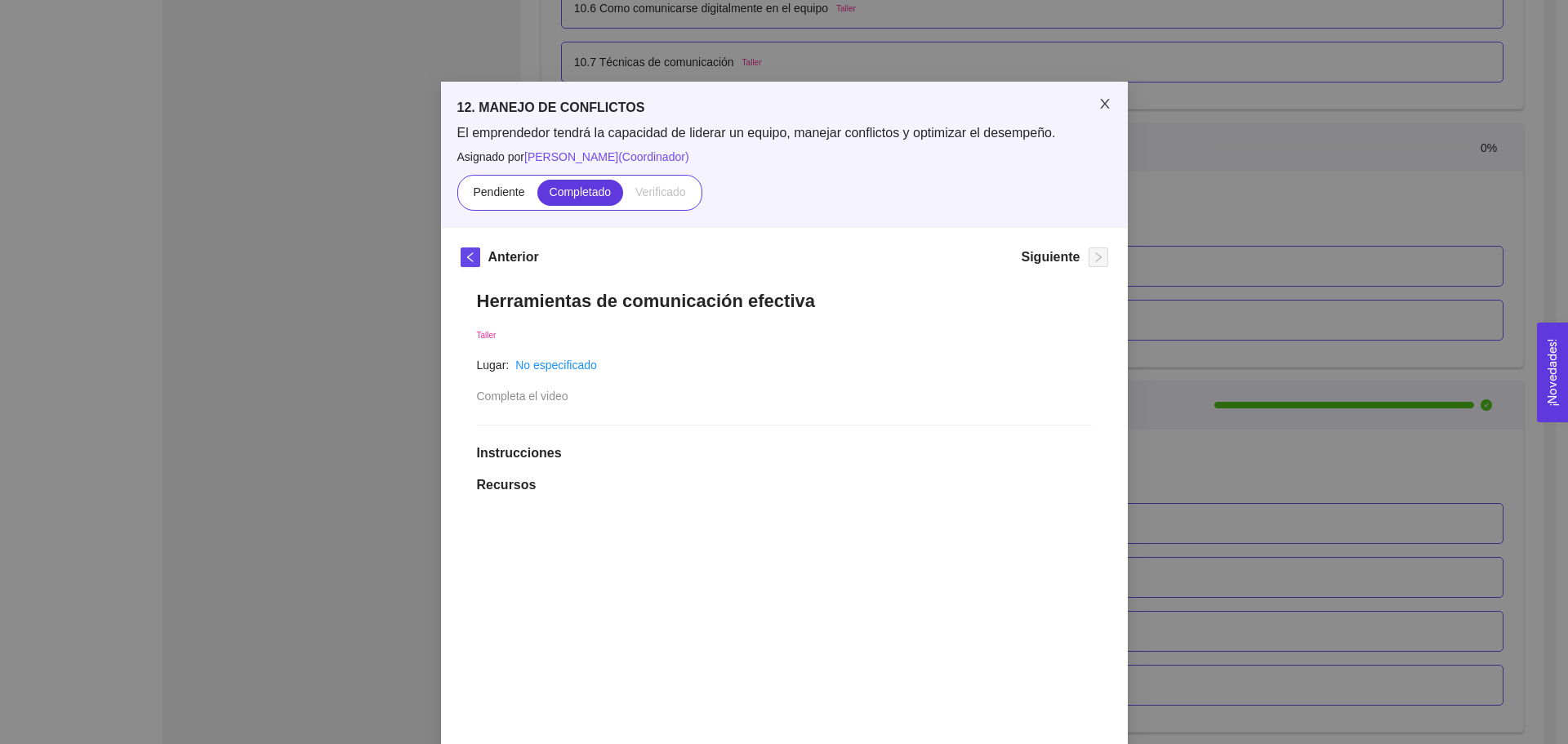
click at [1102, 98] on icon "close" at bounding box center [1105, 104] width 13 height 13
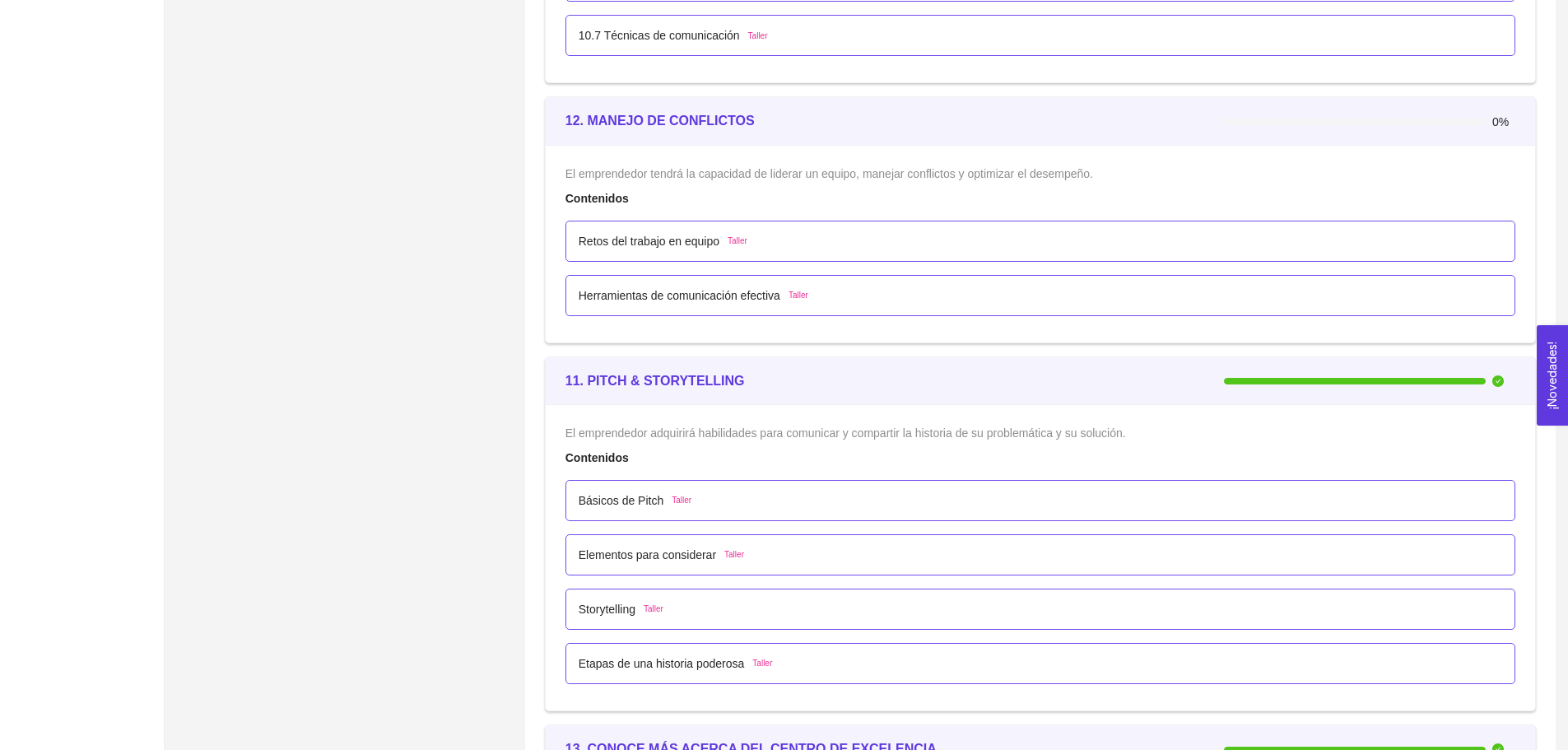
scroll to position [6794, 0]
